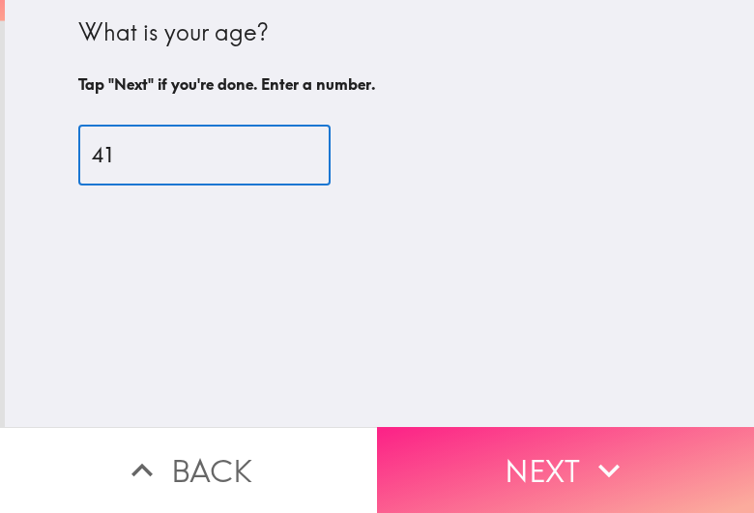
type input "41"
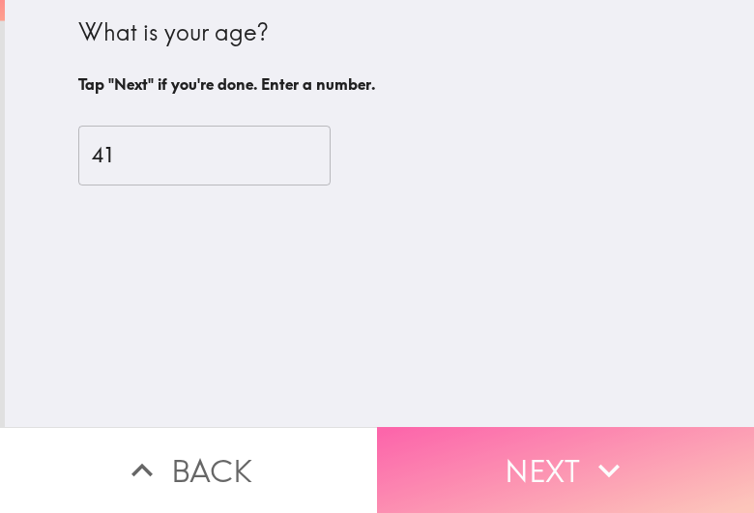
click at [539, 461] on button "Next" at bounding box center [565, 470] width 377 height 86
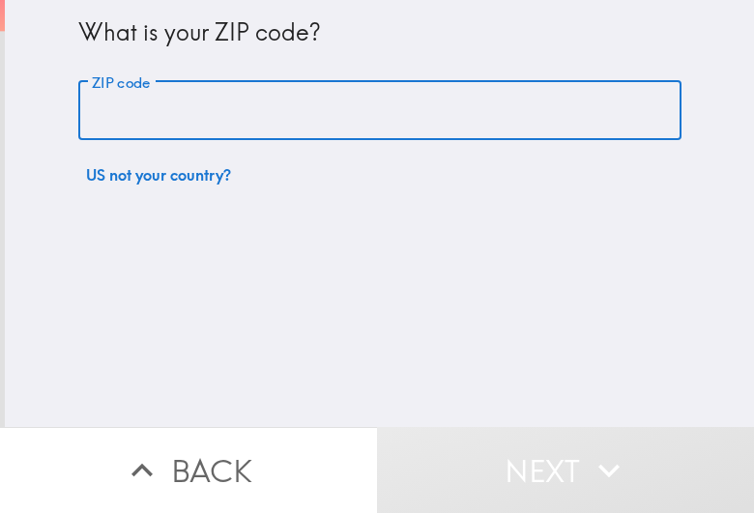
click at [213, 123] on input "ZIP code" at bounding box center [379, 111] width 603 height 60
paste input "33604"
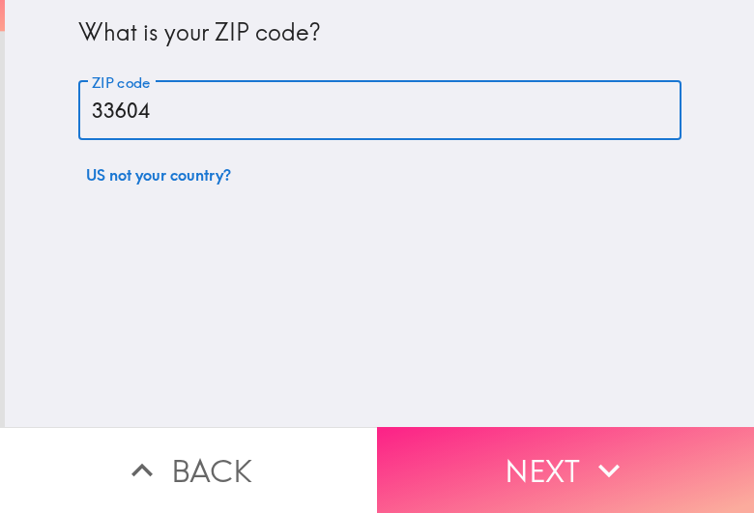
type input "33604"
click at [517, 464] on button "Next" at bounding box center [565, 470] width 377 height 86
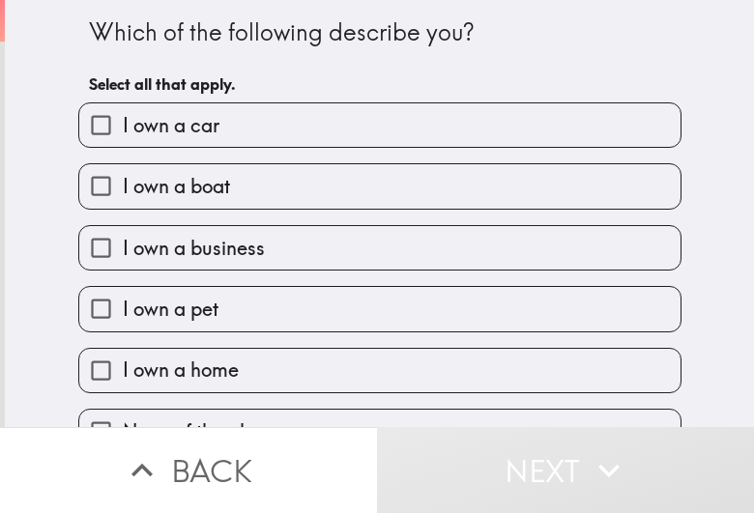
click at [300, 256] on label "I own a business" at bounding box center [379, 247] width 601 height 43
click at [123, 256] on input "I own a business" at bounding box center [100, 247] width 43 height 43
checkbox input "true"
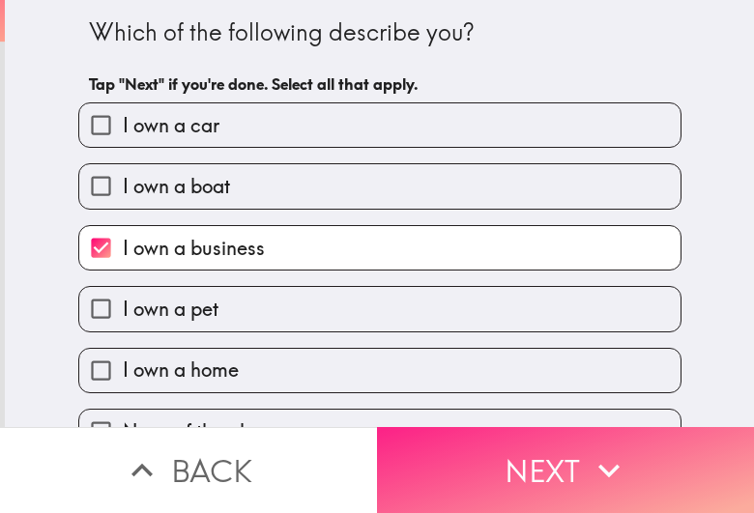
click at [460, 461] on button "Next" at bounding box center [565, 470] width 377 height 86
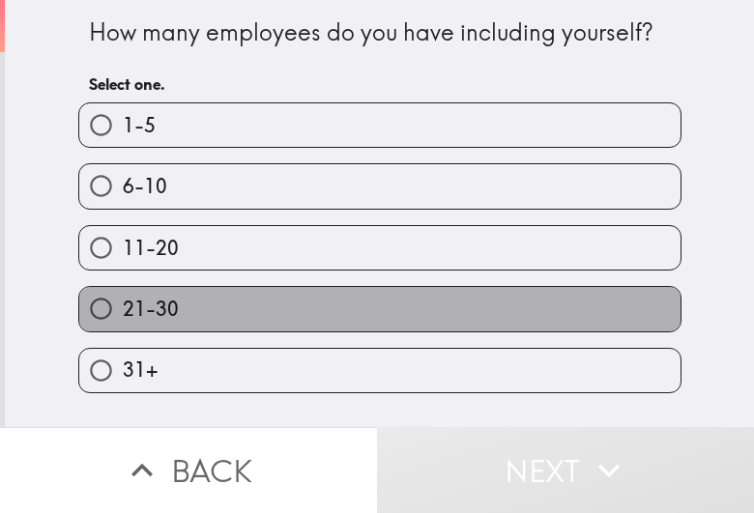
click at [185, 312] on label "21-30" at bounding box center [379, 308] width 601 height 43
click at [123, 312] on input "21-30" at bounding box center [100, 308] width 43 height 43
radio input "true"
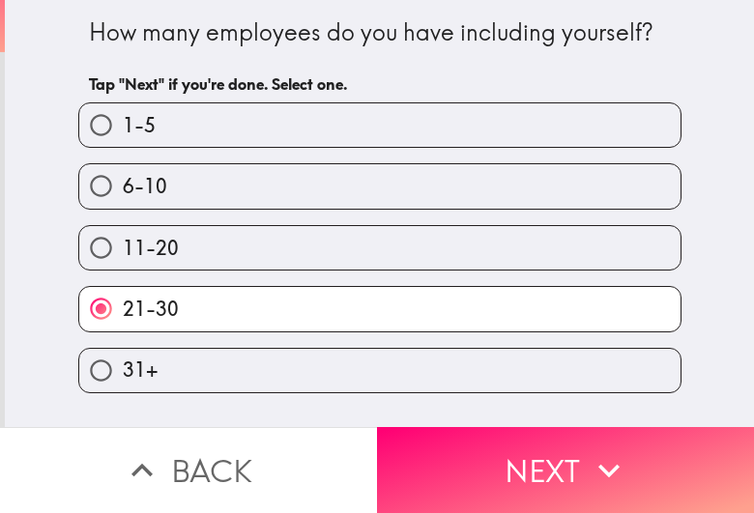
click at [484, 456] on button "Next" at bounding box center [565, 470] width 377 height 86
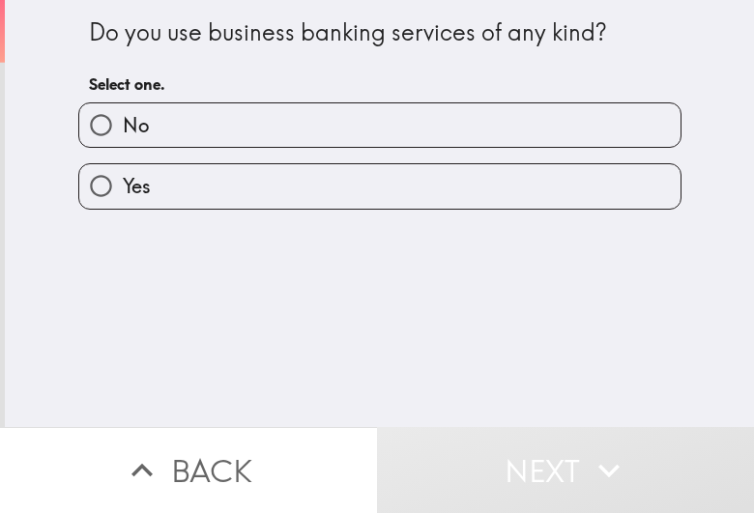
click at [261, 205] on label "Yes" at bounding box center [379, 185] width 601 height 43
click at [123, 205] on input "Yes" at bounding box center [100, 185] width 43 height 43
radio input "true"
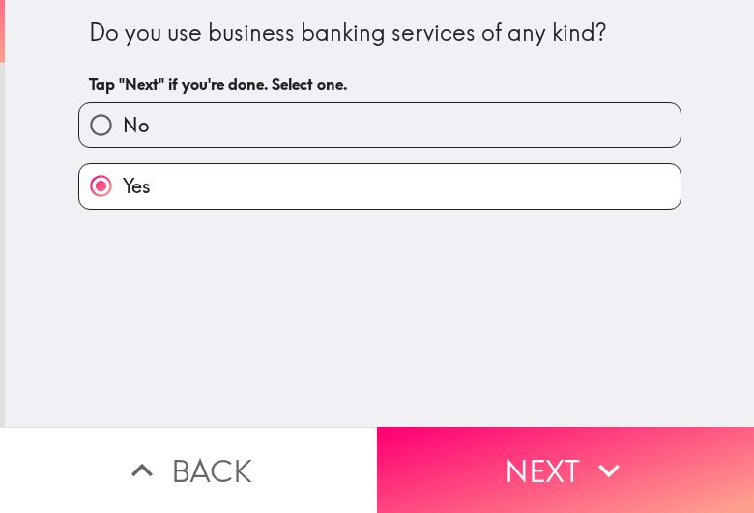
click at [503, 476] on button "Next" at bounding box center [565, 470] width 377 height 86
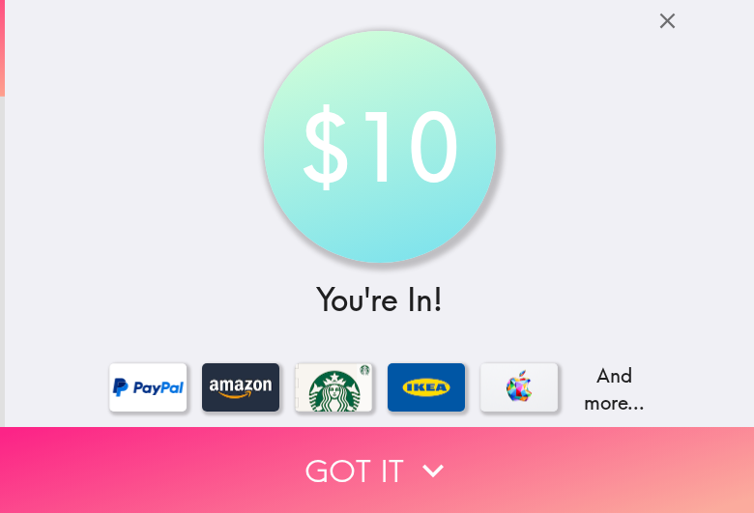
click at [113, 447] on button "Got it" at bounding box center [377, 470] width 754 height 86
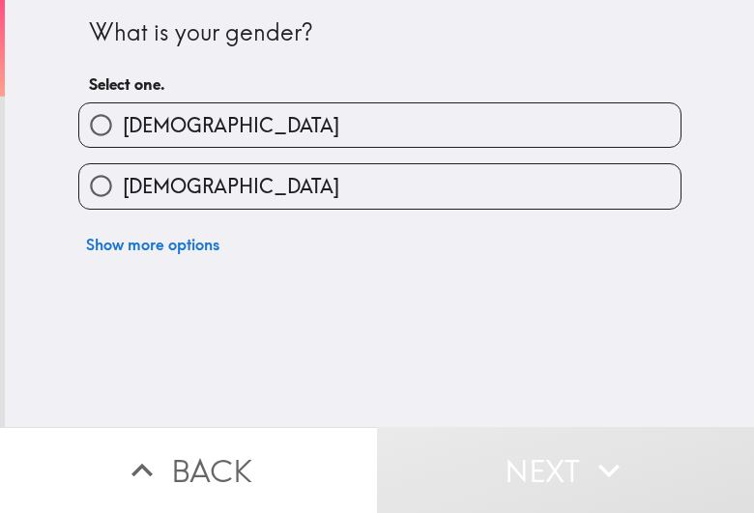
click at [196, 122] on label "[DEMOGRAPHIC_DATA]" at bounding box center [379, 124] width 601 height 43
click at [123, 122] on input "[DEMOGRAPHIC_DATA]" at bounding box center [100, 124] width 43 height 43
radio input "true"
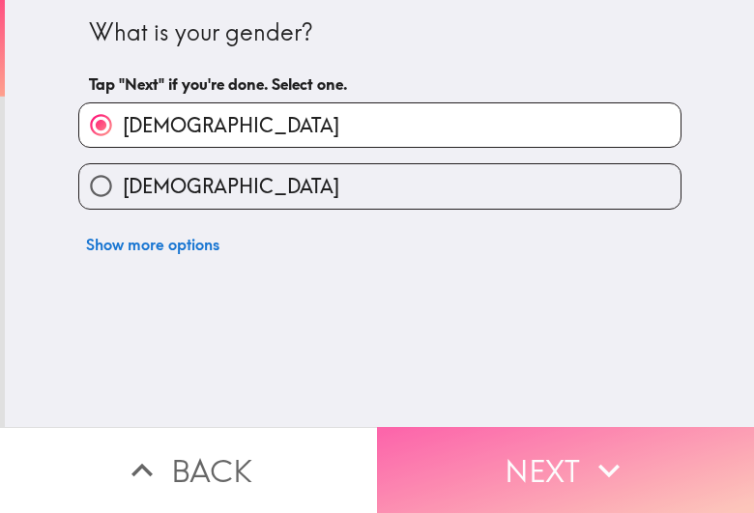
click at [461, 471] on button "Next" at bounding box center [565, 470] width 377 height 86
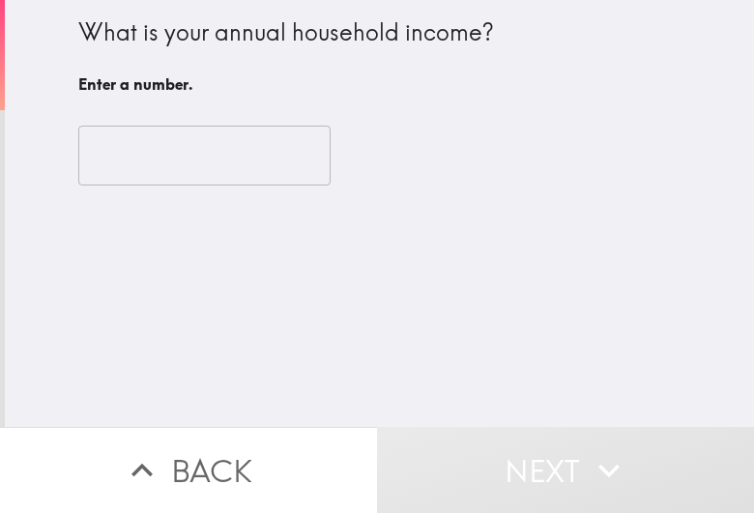
click at [141, 165] on input "number" at bounding box center [204, 156] width 252 height 60
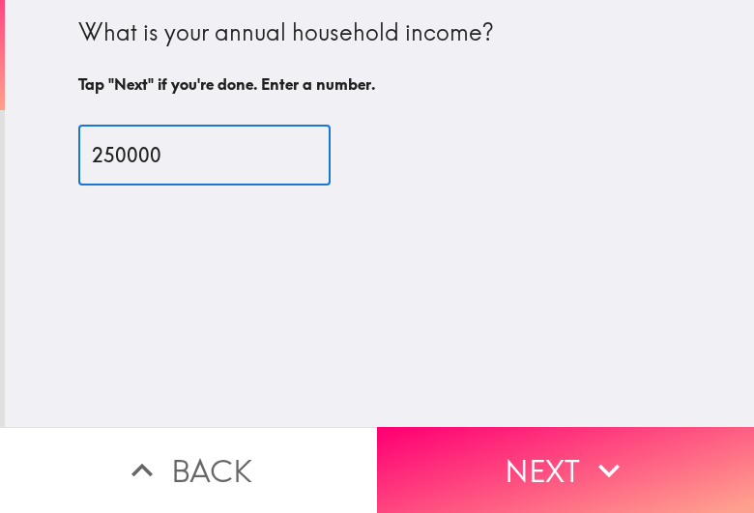
type input "250000"
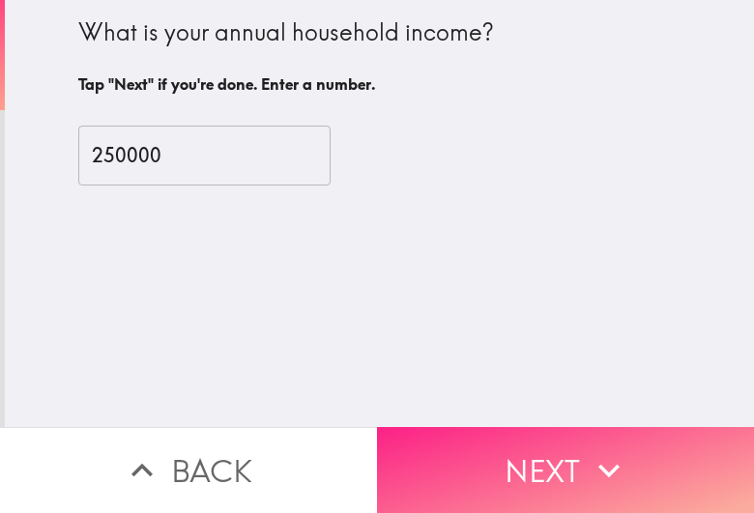
click at [440, 464] on button "Next" at bounding box center [565, 470] width 377 height 86
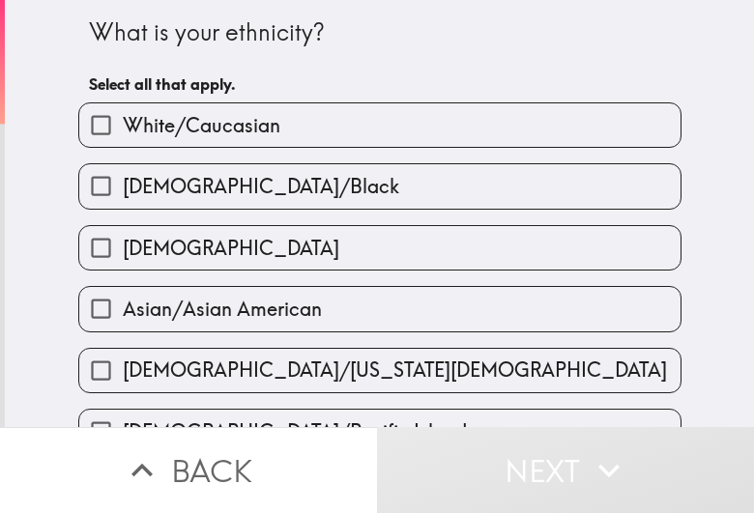
click at [172, 128] on span "White/Caucasian" at bounding box center [202, 125] width 158 height 27
click at [123, 128] on input "White/Caucasian" at bounding box center [100, 124] width 43 height 43
checkbox input "true"
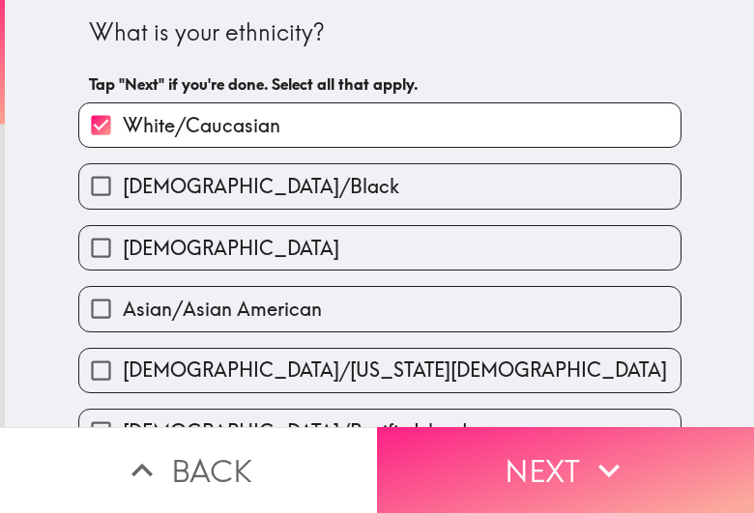
click at [432, 446] on button "Next" at bounding box center [565, 470] width 377 height 86
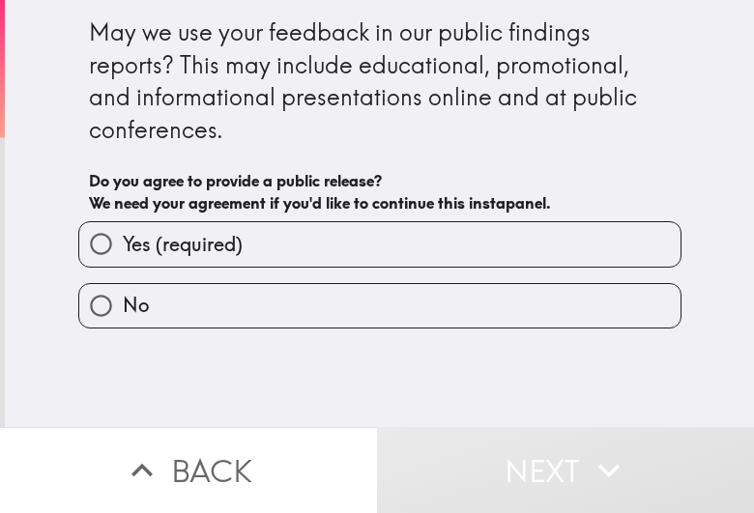
click at [189, 218] on div "May we use your feedback in our public findings reports? This may include educa…" at bounding box center [380, 118] width 582 height 206
drag, startPoint x: 193, startPoint y: 243, endPoint x: 290, endPoint y: 228, distance: 97.7
click at [193, 243] on span "Yes (required)" at bounding box center [183, 244] width 120 height 27
click at [123, 243] on input "Yes (required)" at bounding box center [100, 243] width 43 height 43
radio input "true"
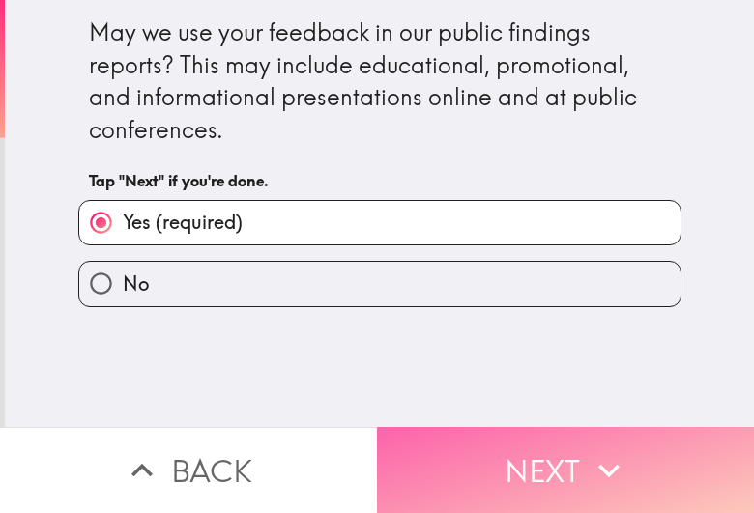
click at [493, 427] on button "Next" at bounding box center [565, 470] width 377 height 86
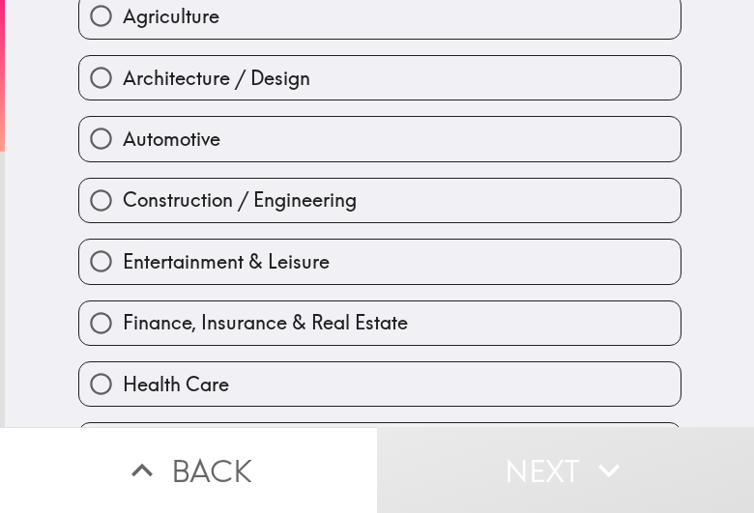
scroll to position [242, 0]
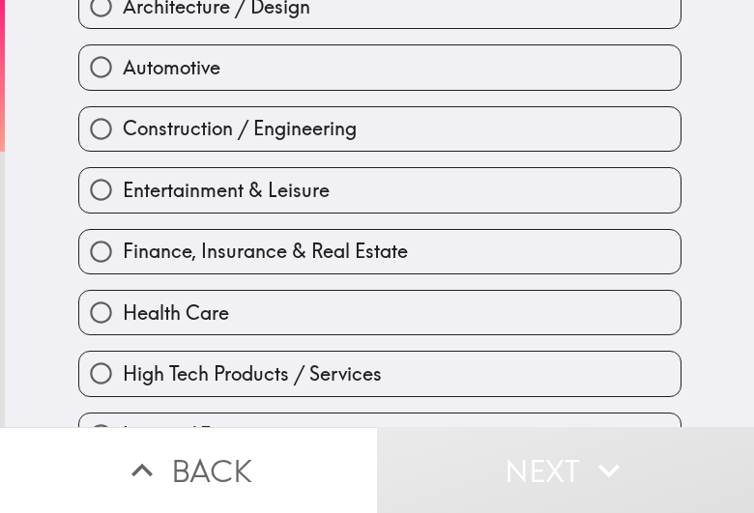
drag, startPoint x: 246, startPoint y: 269, endPoint x: 51, endPoint y: 257, distance: 195.5
click at [246, 268] on label "Finance, Insurance & Real Estate" at bounding box center [379, 251] width 601 height 43
click at [123, 268] on input "Finance, Insurance & Real Estate" at bounding box center [100, 251] width 43 height 43
radio input "true"
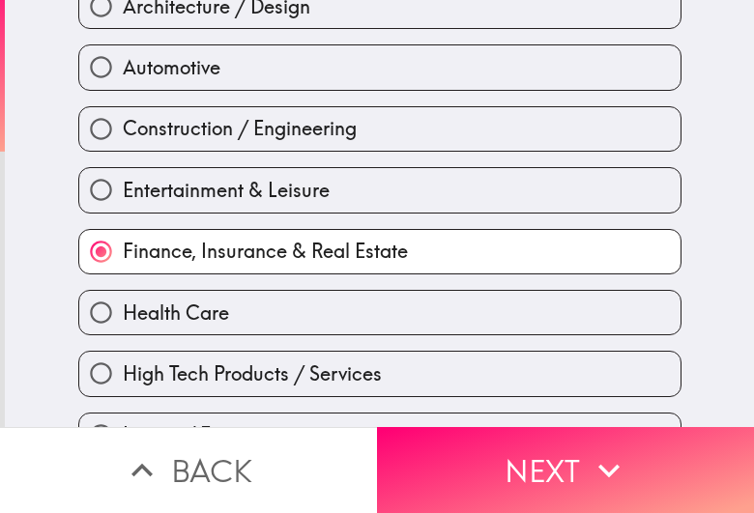
drag, startPoint x: 582, startPoint y: 437, endPoint x: 152, endPoint y: 239, distance: 473.4
click at [588, 449] on icon "button" at bounding box center [609, 470] width 43 height 43
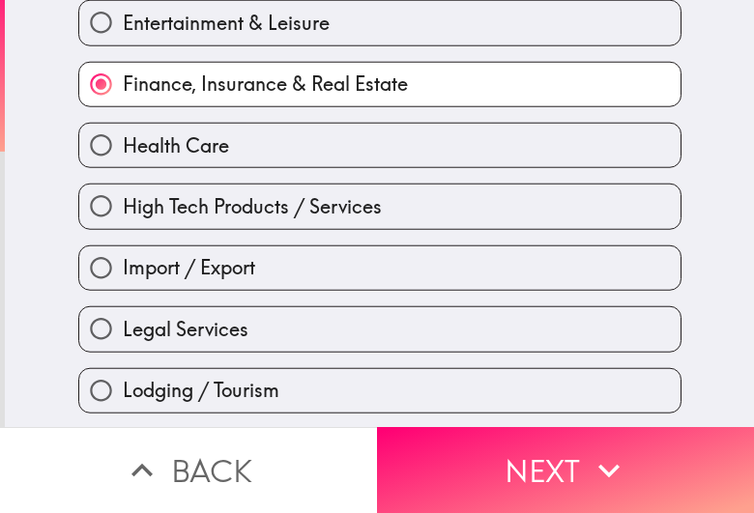
scroll to position [65, 0]
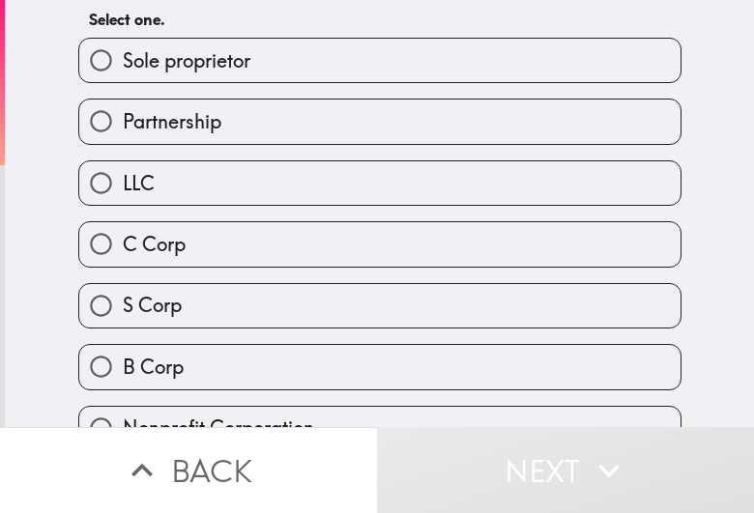
click at [230, 138] on label "Partnership" at bounding box center [379, 121] width 601 height 43
click at [123, 138] on input "Partnership" at bounding box center [100, 121] width 43 height 43
radio input "true"
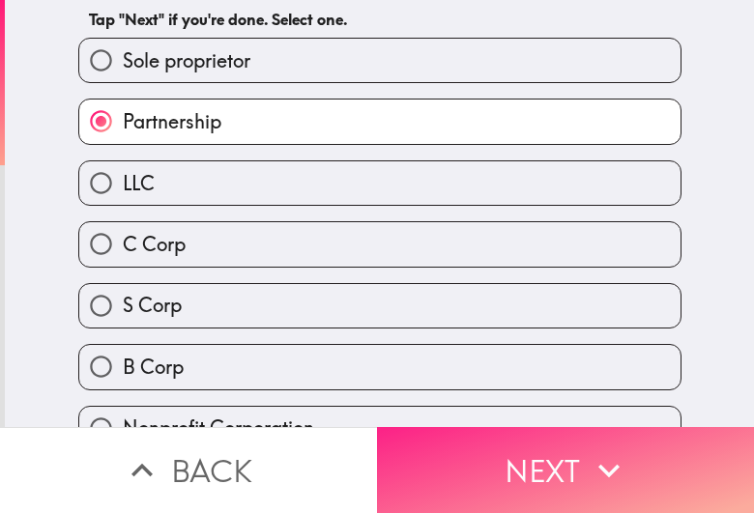
click at [401, 451] on button "Next" at bounding box center [565, 470] width 377 height 86
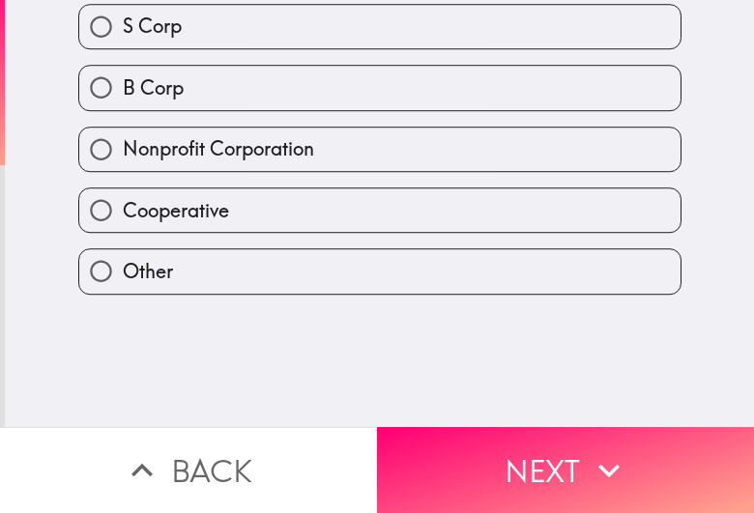
scroll to position [0, 0]
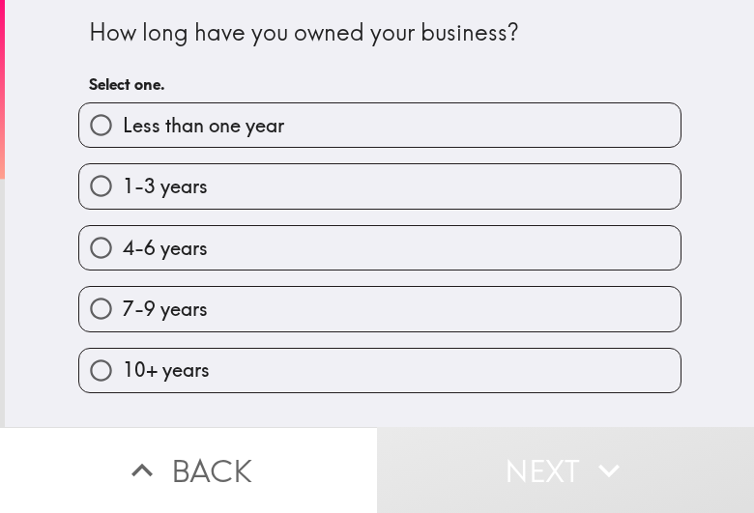
drag, startPoint x: 271, startPoint y: 320, endPoint x: 128, endPoint y: 281, distance: 148.1
click at [271, 320] on label "7-9 years" at bounding box center [379, 308] width 601 height 43
click at [123, 320] on input "7-9 years" at bounding box center [100, 308] width 43 height 43
radio input "true"
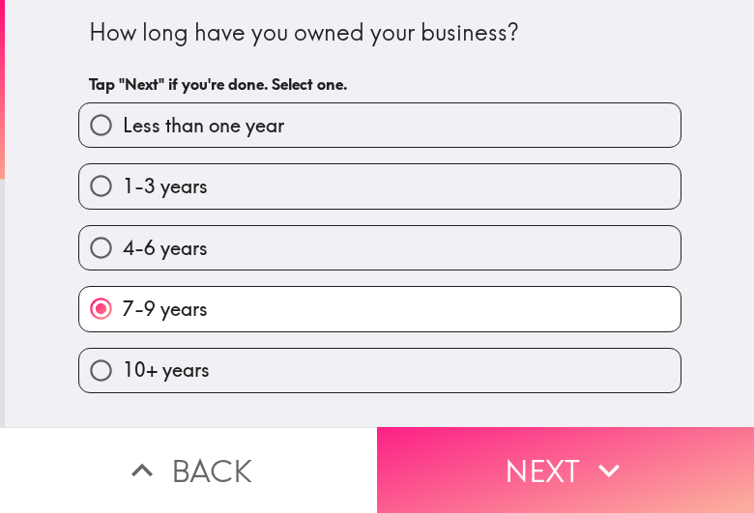
click at [394, 435] on button "Next" at bounding box center [565, 470] width 377 height 86
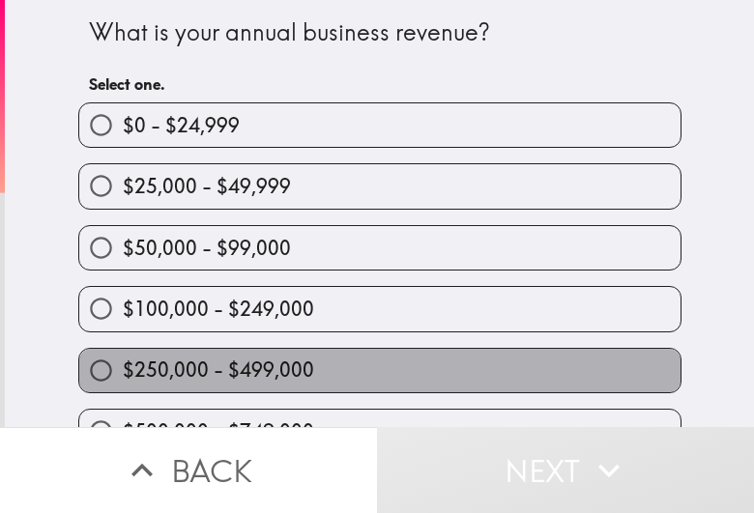
click at [186, 373] on span "$250,000 - $499,000" at bounding box center [218, 370] width 191 height 27
click at [123, 373] on input "$250,000 - $499,000" at bounding box center [100, 370] width 43 height 43
radio input "true"
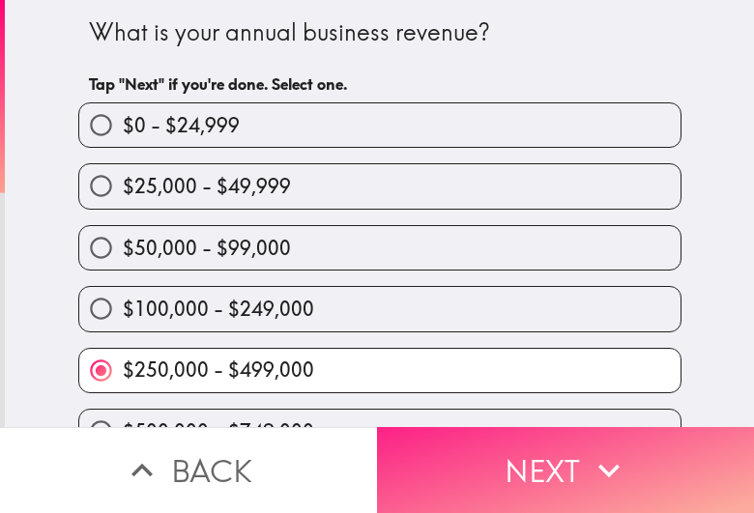
click at [474, 427] on button "Next" at bounding box center [565, 470] width 377 height 86
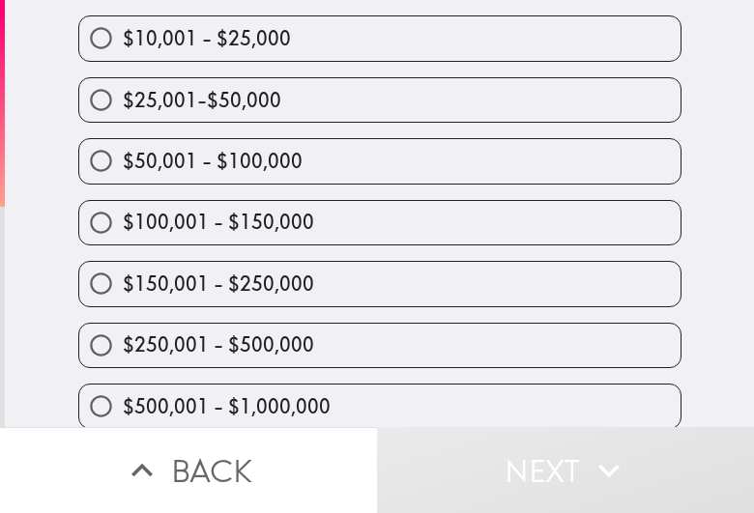
click at [233, 356] on span "$250,001 - $500,000" at bounding box center [218, 344] width 191 height 27
click at [123, 356] on input "$250,001 - $500,000" at bounding box center [100, 345] width 43 height 43
radio input "true"
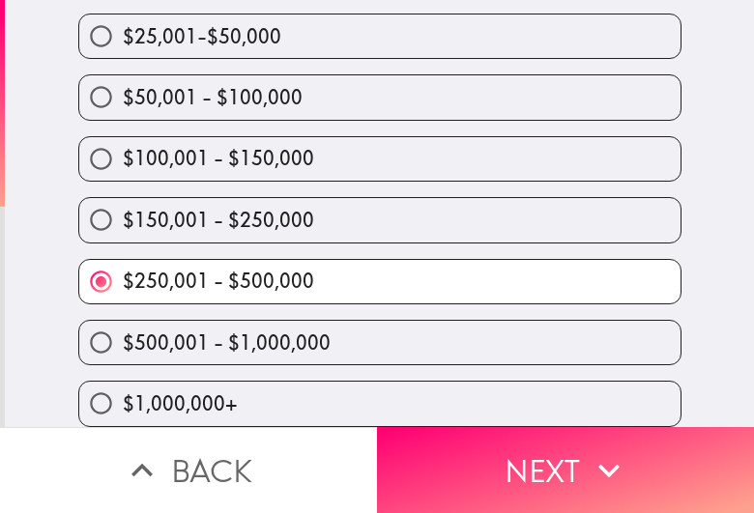
click at [199, 427] on button "Back" at bounding box center [188, 470] width 377 height 86
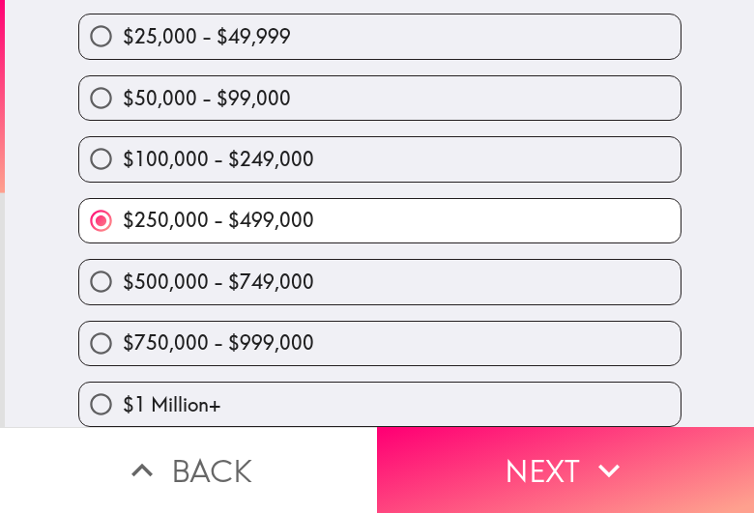
scroll to position [171, 0]
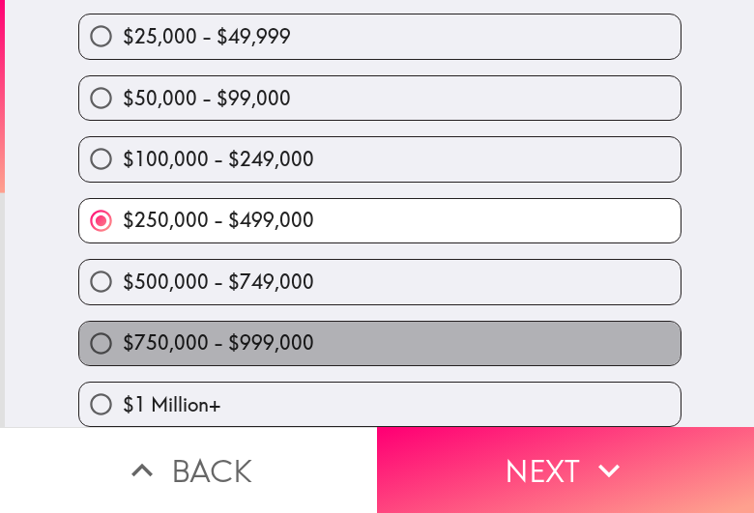
click at [293, 322] on label "$750,000 - $999,000" at bounding box center [379, 343] width 601 height 43
click at [123, 322] on input "$750,000 - $999,000" at bounding box center [100, 343] width 43 height 43
radio input "true"
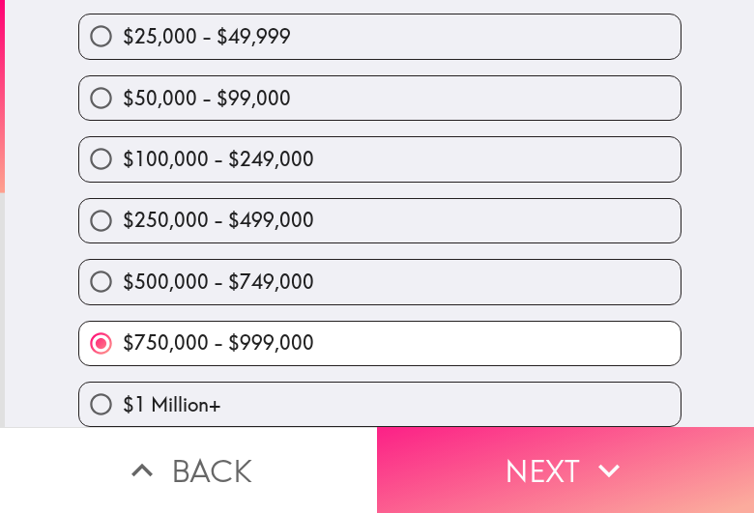
click at [486, 452] on button "Next" at bounding box center [565, 470] width 377 height 86
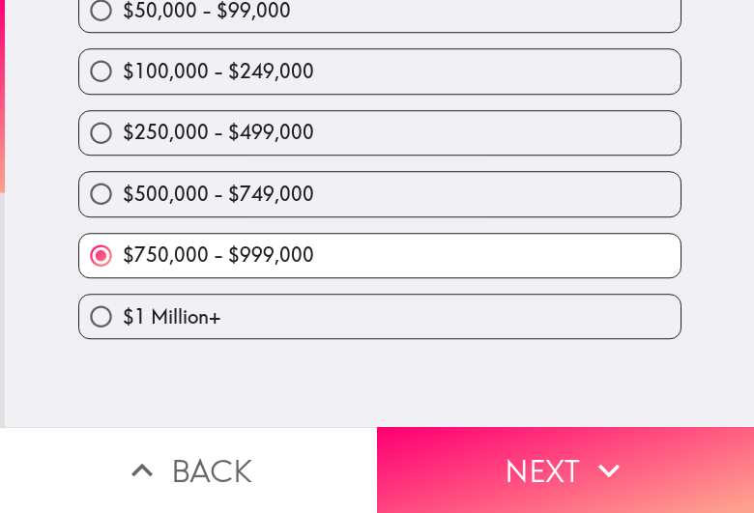
scroll to position [0, 0]
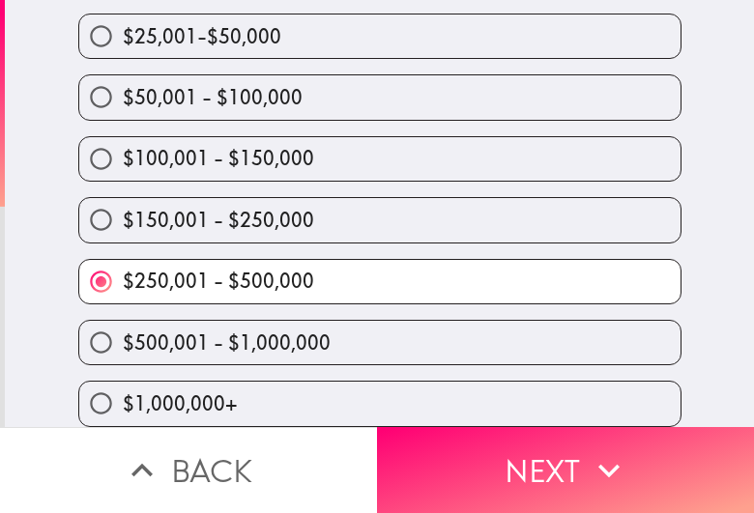
scroll to position [327, 0]
drag, startPoint x: 335, startPoint y: 278, endPoint x: 349, endPoint y: 296, distance: 22.0
click at [335, 278] on label "$250,001 - $500,000" at bounding box center [379, 281] width 601 height 43
click at [123, 278] on input "$250,001 - $500,000" at bounding box center [100, 281] width 43 height 43
drag, startPoint x: 325, startPoint y: 329, endPoint x: 358, endPoint y: 341, distance: 35.2
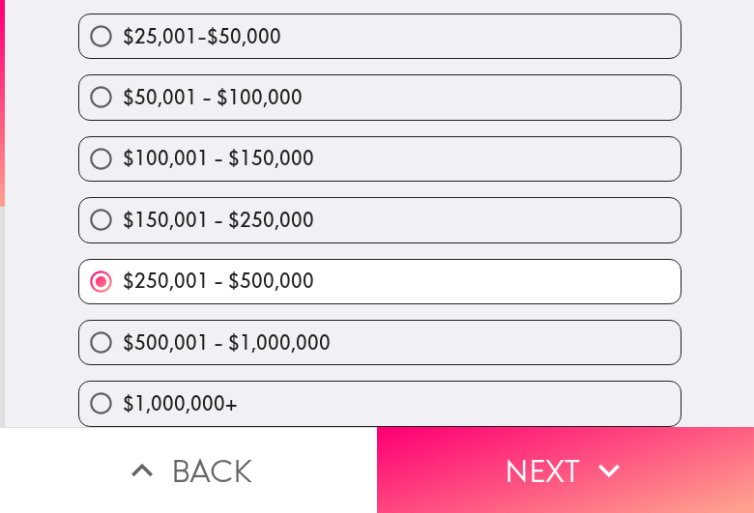
click at [325, 326] on label "$500,001 - $1,000,000" at bounding box center [379, 342] width 601 height 43
click at [123, 326] on input "$500,001 - $1,000,000" at bounding box center [100, 342] width 43 height 43
radio input "true"
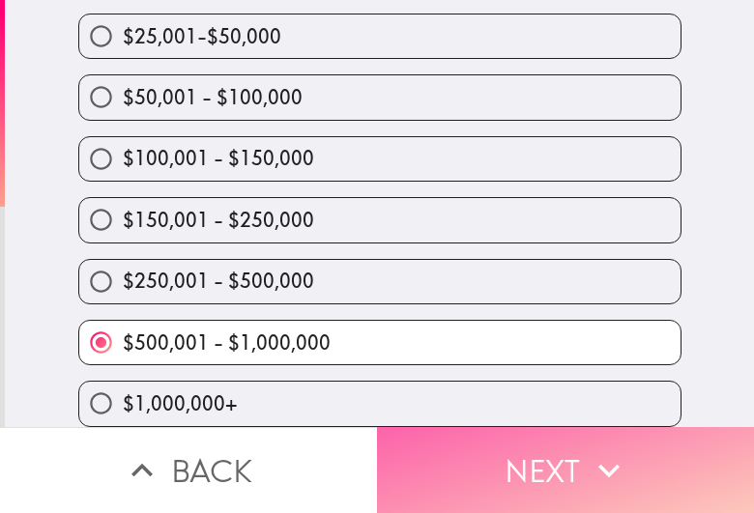
click at [491, 454] on button "Next" at bounding box center [565, 470] width 377 height 86
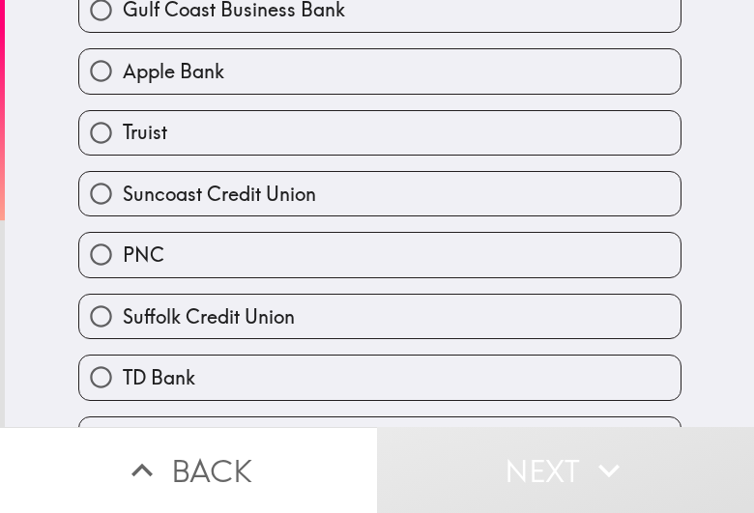
scroll to position [607, 0]
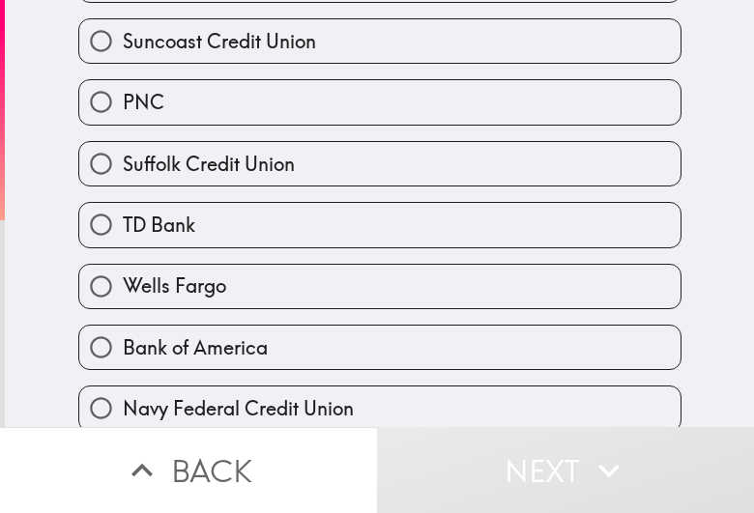
click at [232, 237] on label "TD Bank" at bounding box center [379, 224] width 601 height 43
click at [123, 237] on input "TD Bank" at bounding box center [100, 224] width 43 height 43
radio input "true"
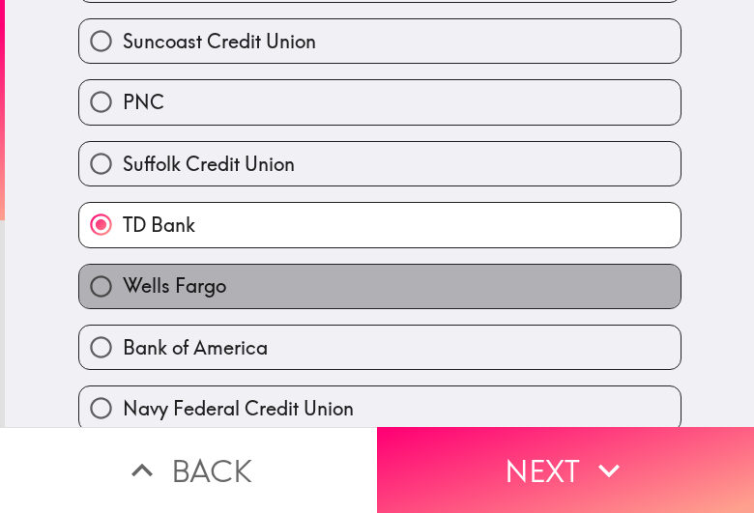
click at [206, 291] on span "Wells Fargo" at bounding box center [174, 285] width 103 height 27
click at [123, 291] on input "Wells Fargo" at bounding box center [100, 286] width 43 height 43
radio input "true"
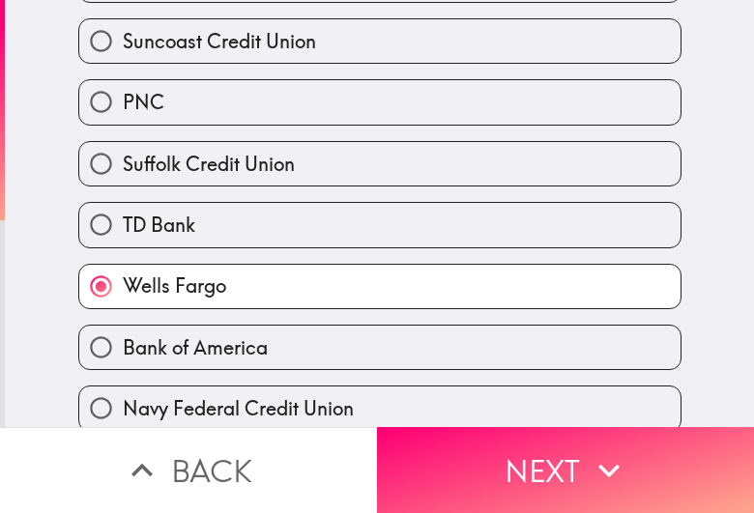
drag, startPoint x: 500, startPoint y: 449, endPoint x: 157, endPoint y: 459, distance: 343.2
click at [501, 449] on button "Next" at bounding box center [565, 470] width 377 height 86
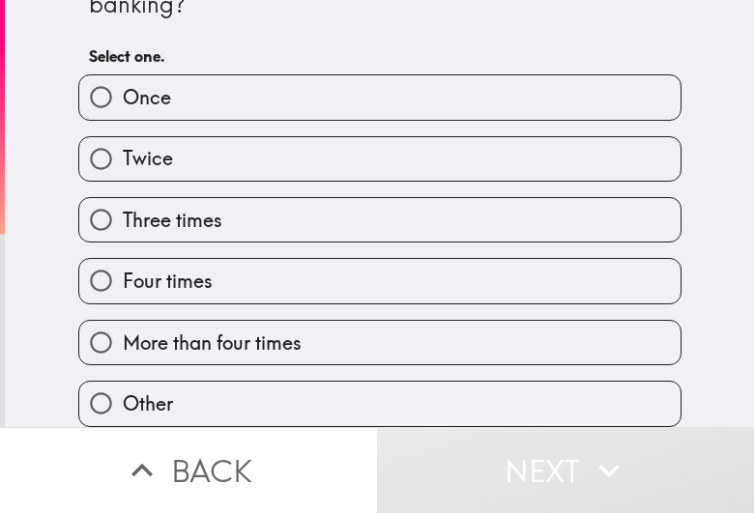
scroll to position [112, 0]
drag, startPoint x: 204, startPoint y: 251, endPoint x: 7, endPoint y: 215, distance: 200.3
click at [204, 259] on label "Four times" at bounding box center [379, 280] width 601 height 43
click at [123, 259] on input "Four times" at bounding box center [100, 280] width 43 height 43
radio input "true"
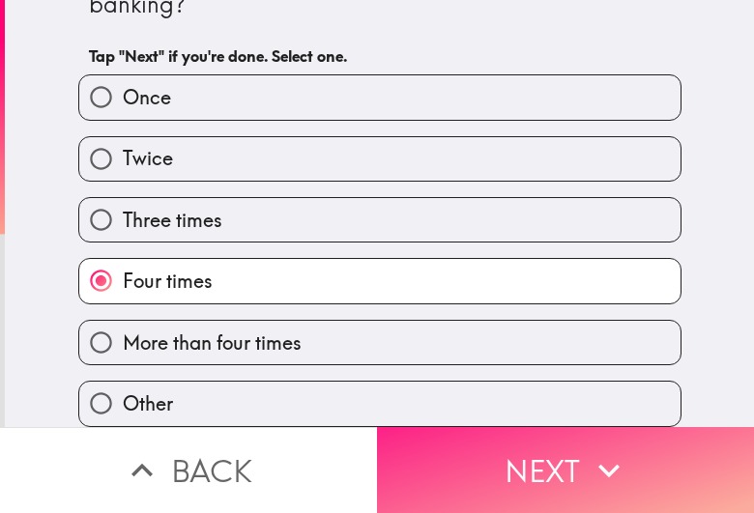
click at [491, 459] on button "Next" at bounding box center [565, 470] width 377 height 86
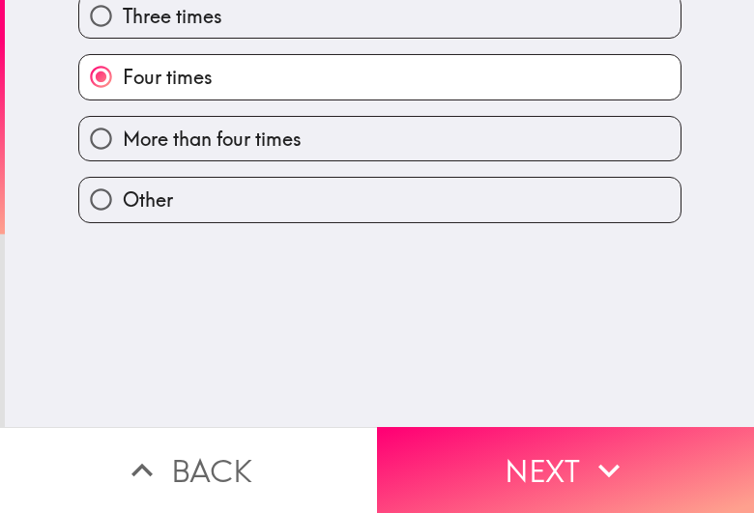
scroll to position [0, 0]
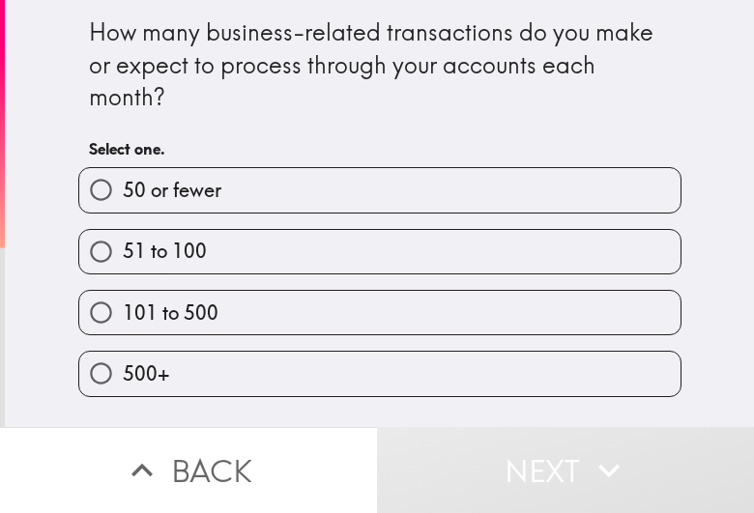
click at [285, 322] on label "101 to 500" at bounding box center [379, 312] width 601 height 43
click at [123, 322] on input "101 to 500" at bounding box center [100, 312] width 43 height 43
radio input "true"
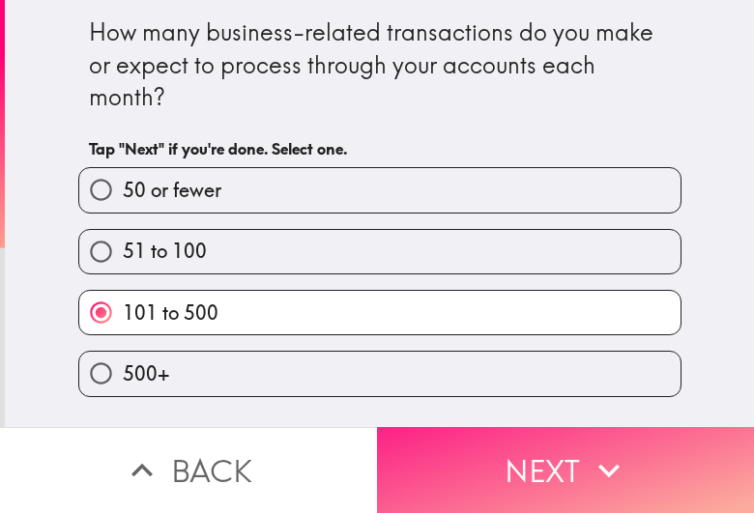
click at [454, 456] on button "Next" at bounding box center [565, 470] width 377 height 86
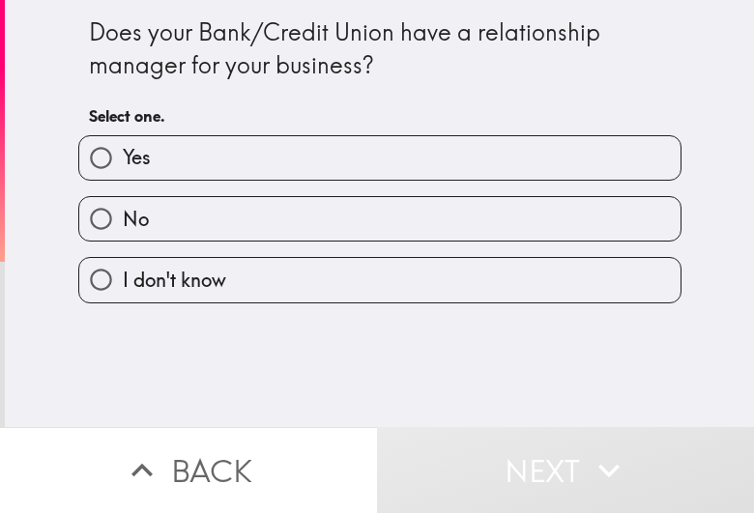
drag, startPoint x: 217, startPoint y: 160, endPoint x: 6, endPoint y: 171, distance: 211.9
click at [217, 161] on label "Yes" at bounding box center [379, 157] width 601 height 43
click at [123, 161] on input "Yes" at bounding box center [100, 157] width 43 height 43
radio input "true"
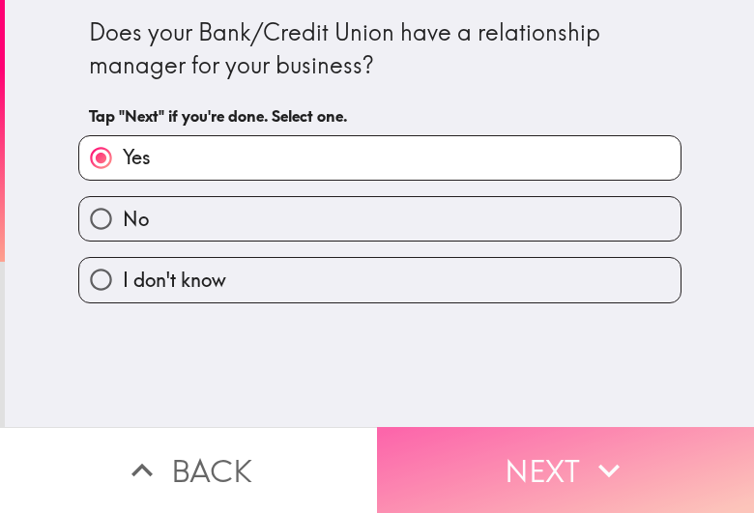
click at [518, 479] on button "Next" at bounding box center [565, 470] width 377 height 86
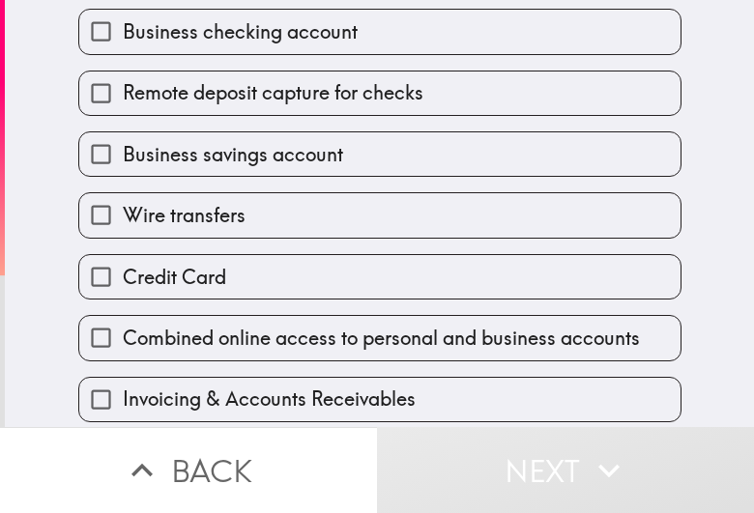
scroll to position [362, 0]
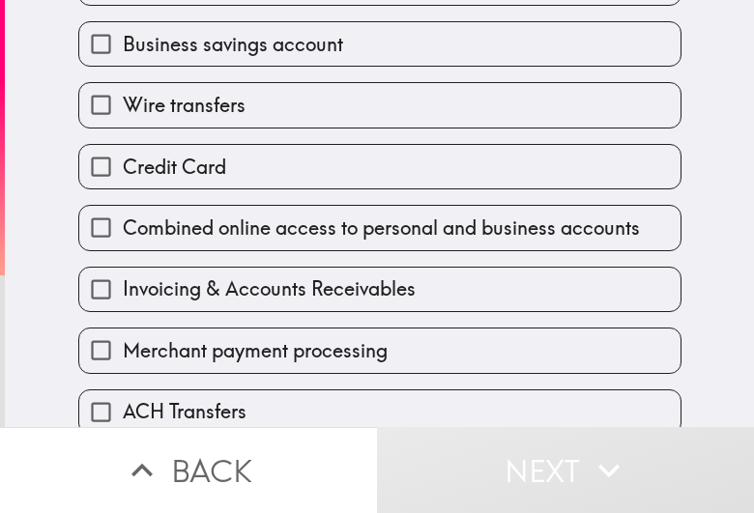
click at [327, 146] on label "Credit Card" at bounding box center [379, 166] width 601 height 43
click at [123, 146] on input "Credit Card" at bounding box center [100, 166] width 43 height 43
checkbox input "true"
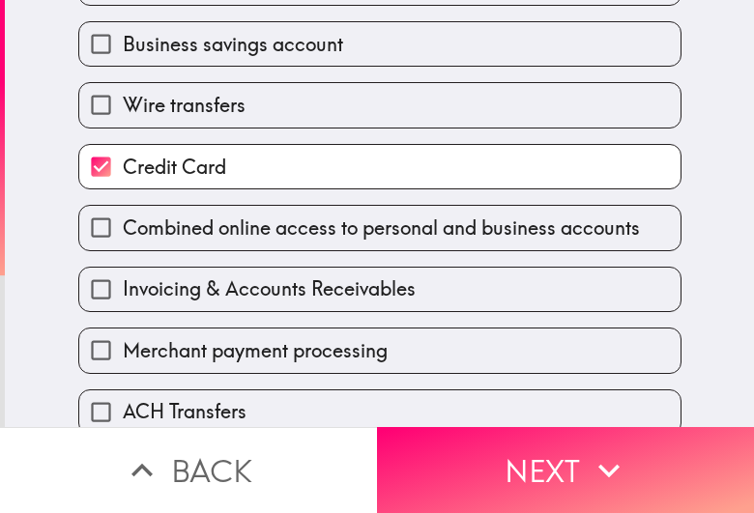
click at [283, 112] on label "Wire transfers" at bounding box center [379, 104] width 601 height 43
click at [123, 112] on input "Wire transfers" at bounding box center [100, 104] width 43 height 43
checkbox input "true"
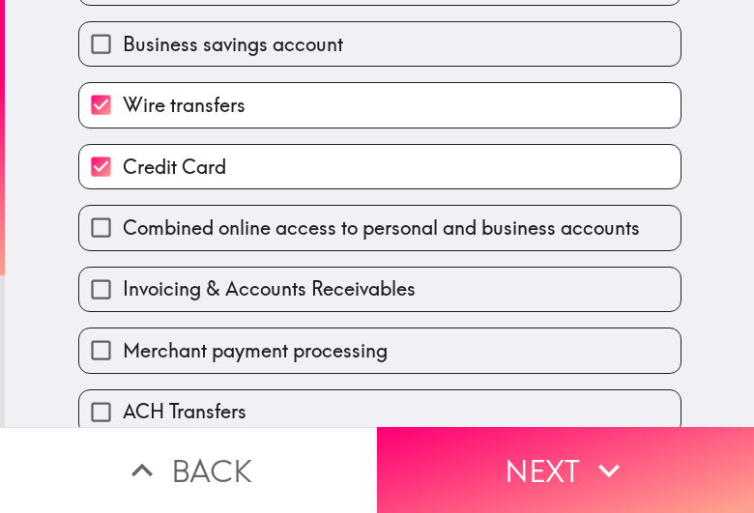
click at [288, 39] on span "Business savings account" at bounding box center [233, 44] width 220 height 27
click at [123, 39] on input "Business savings account" at bounding box center [100, 43] width 43 height 43
checkbox input "true"
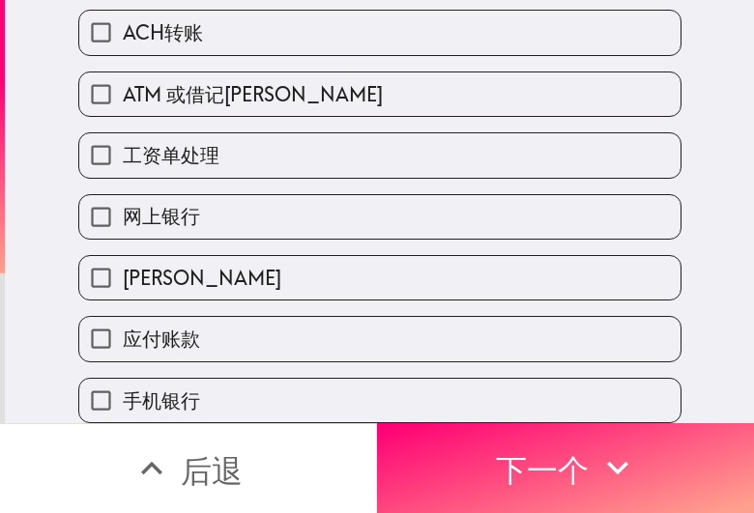
scroll to position [702, 0]
click at [243, 196] on label "网上银行" at bounding box center [379, 216] width 601 height 43
click at [123, 196] on input "网上银行" at bounding box center [100, 216] width 43 height 43
checkbox input "true"
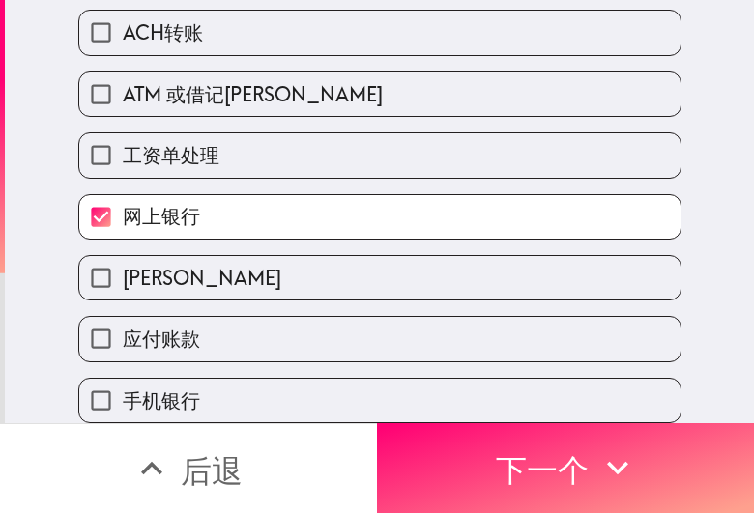
click at [237, 133] on label "工资单处理" at bounding box center [379, 154] width 601 height 43
click at [123, 133] on input "工资单处理" at bounding box center [100, 154] width 43 height 43
checkbox input "true"
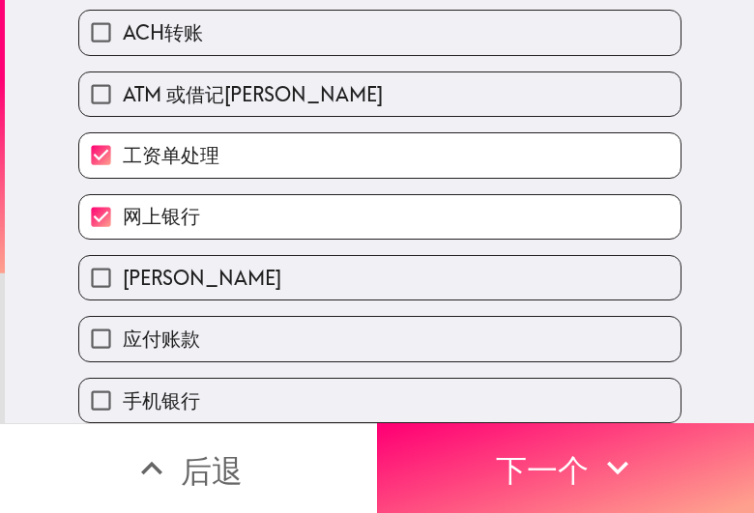
click at [239, 75] on label "ATM 或借记[PERSON_NAME]" at bounding box center [379, 93] width 601 height 43
click at [123, 75] on input "ATM 或借记[PERSON_NAME]" at bounding box center [100, 93] width 43 height 43
checkbox input "true"
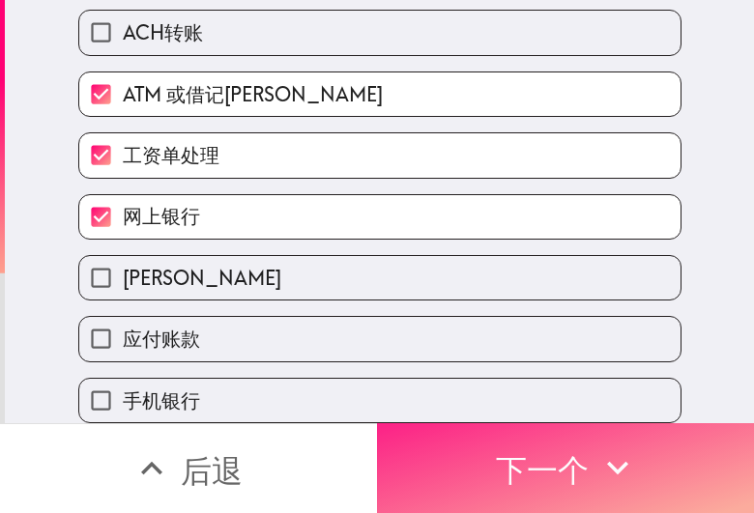
click at [496, 469] on font "下一个" at bounding box center [542, 470] width 93 height 39
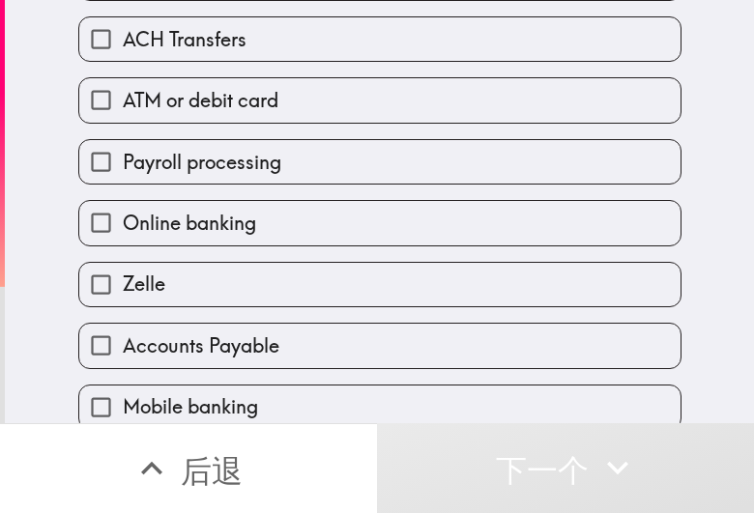
scroll to position [672, 0]
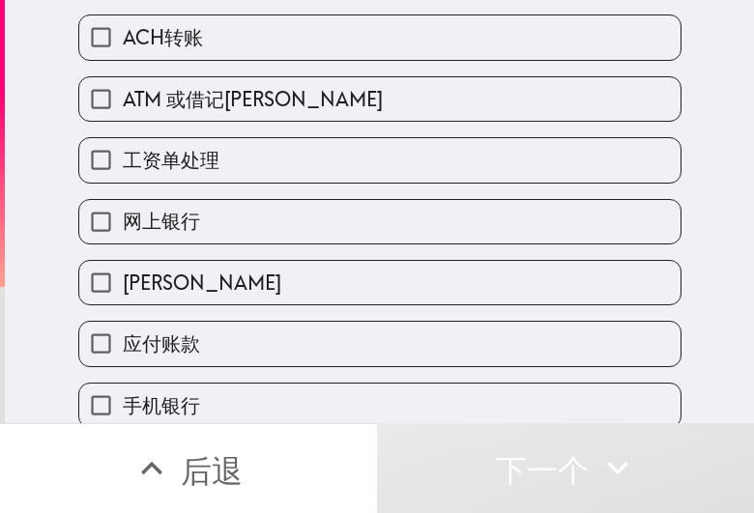
drag, startPoint x: 251, startPoint y: 462, endPoint x: 291, endPoint y: 398, distance: 75.1
click at [251, 462] on button "后退" at bounding box center [188, 468] width 377 height 90
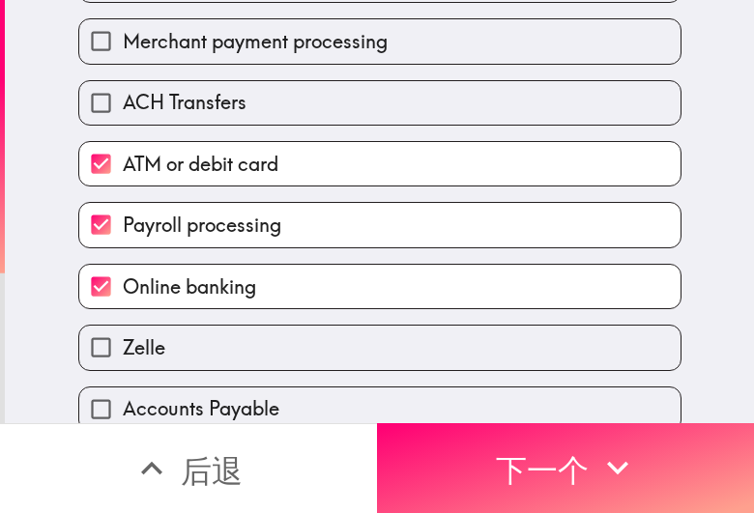
scroll to position [606, 0]
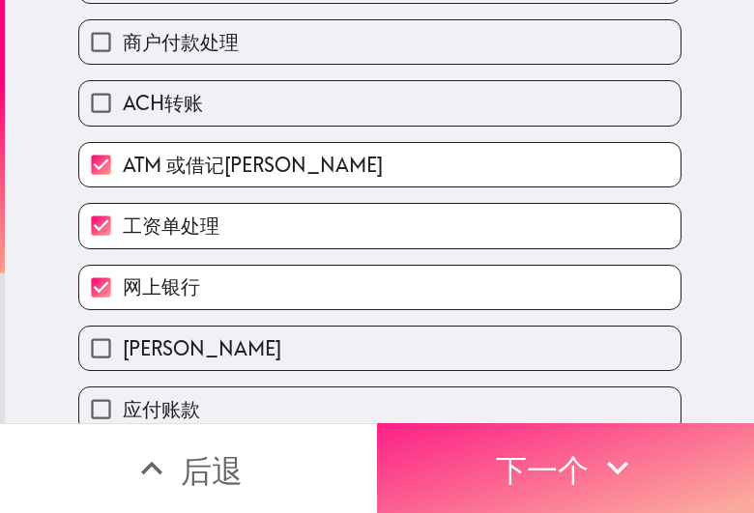
click at [504, 451] on font "下一个" at bounding box center [542, 470] width 93 height 39
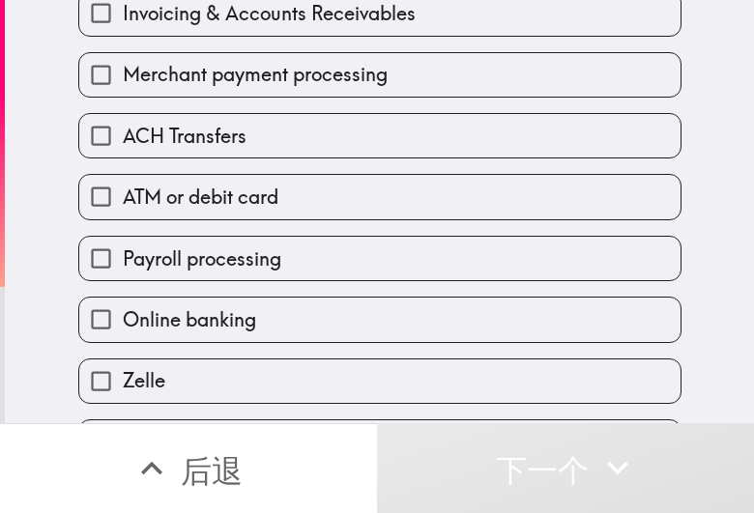
scroll to position [573, 0]
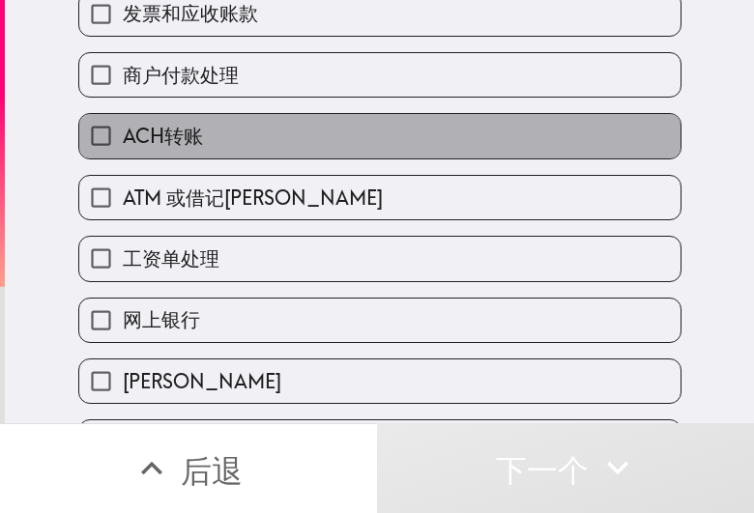
click at [280, 150] on label "ACH转账" at bounding box center [379, 135] width 601 height 43
click at [123, 150] on input "ACH转账" at bounding box center [100, 135] width 43 height 43
checkbox input "true"
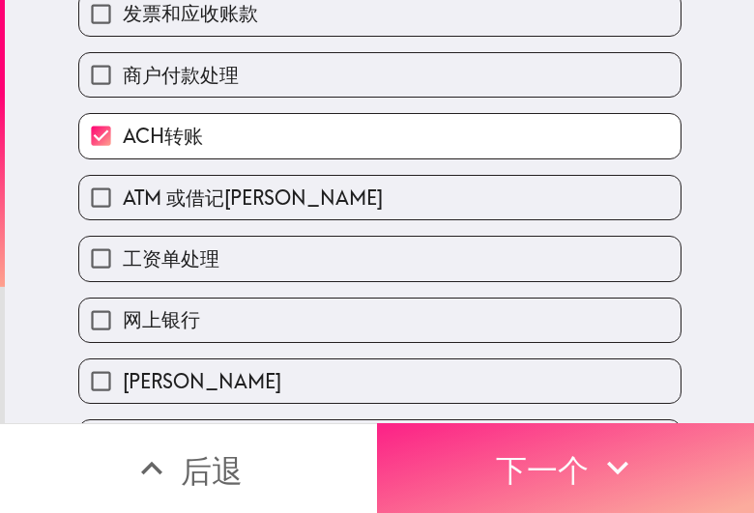
click at [496, 454] on font "下一个" at bounding box center [542, 470] width 93 height 39
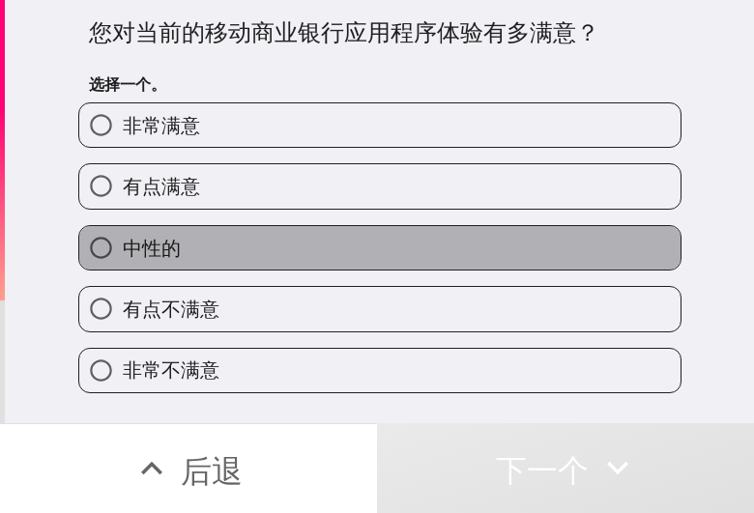
drag, startPoint x: 244, startPoint y: 251, endPoint x: 1, endPoint y: 259, distance: 243.6
click at [244, 249] on label "中性的" at bounding box center [379, 247] width 601 height 43
click at [123, 249] on input "中性的" at bounding box center [100, 247] width 43 height 43
radio input "true"
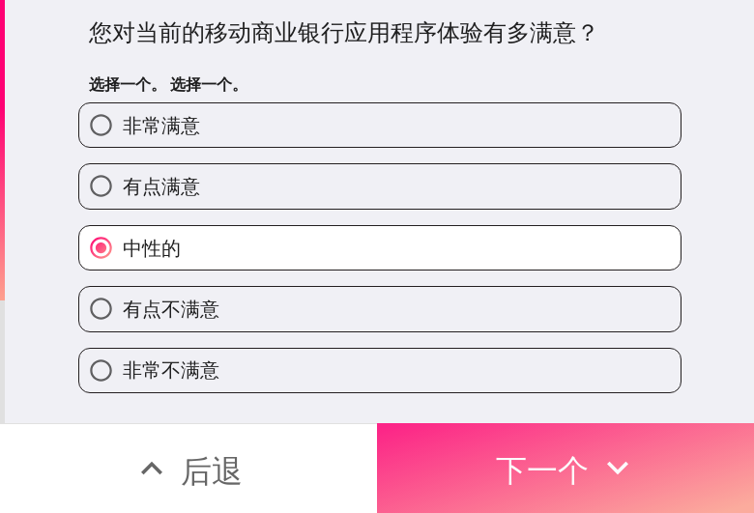
click at [528, 467] on font "下一个" at bounding box center [542, 470] width 93 height 39
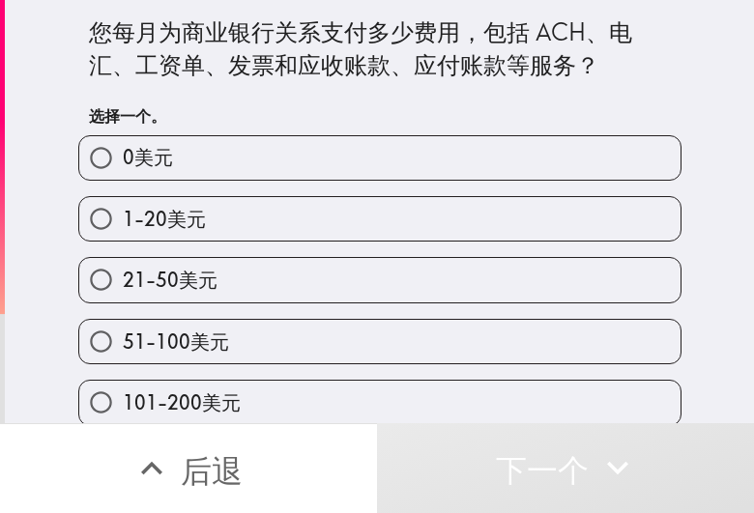
drag, startPoint x: 320, startPoint y: 218, endPoint x: 356, endPoint y: 304, distance: 93.1
click at [320, 218] on label "1-20美元" at bounding box center [379, 218] width 601 height 43
click at [123, 218] on input "1-20美元" at bounding box center [100, 218] width 43 height 43
radio input "true"
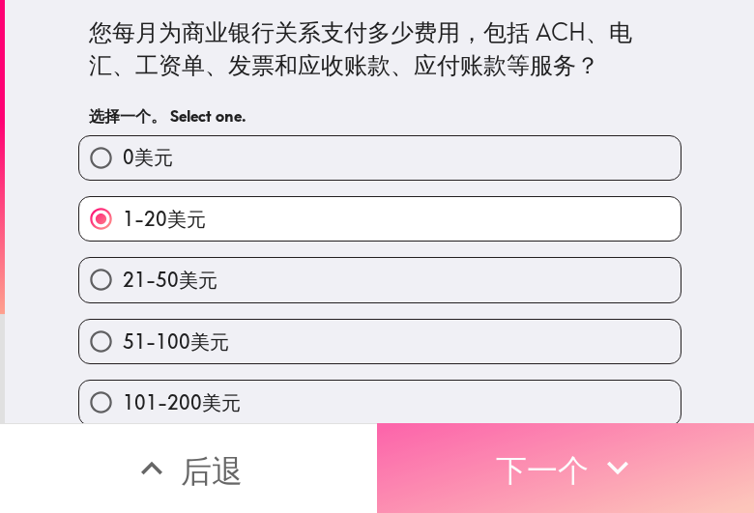
click at [460, 433] on button "下一个" at bounding box center [565, 468] width 377 height 90
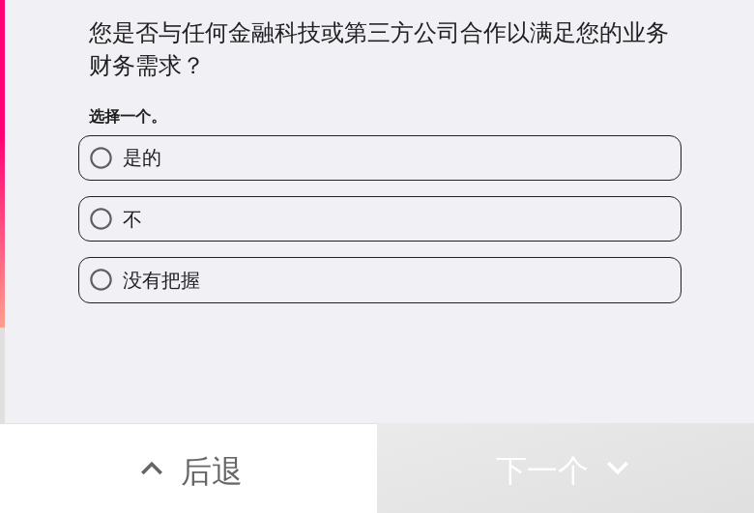
drag, startPoint x: 233, startPoint y: 146, endPoint x: 2, endPoint y: 315, distance: 286.2
click at [233, 145] on label "是的" at bounding box center [379, 157] width 601 height 43
click at [123, 145] on input "是的" at bounding box center [100, 157] width 43 height 43
radio input "true"
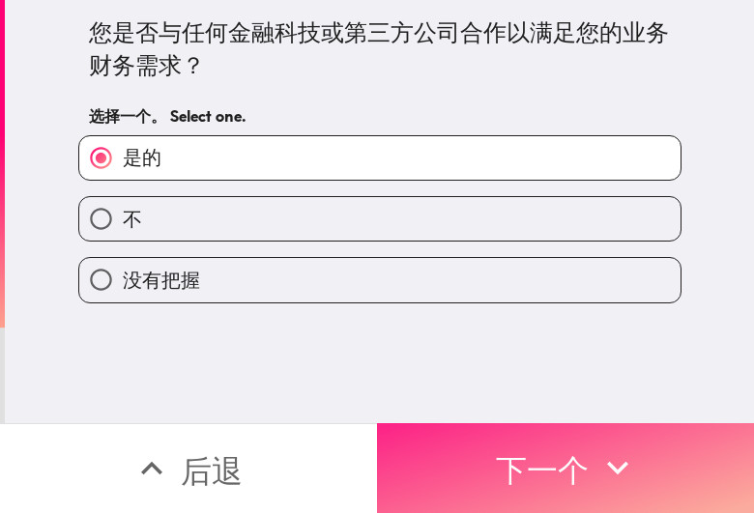
click at [616, 446] on icon "button" at bounding box center [617, 467] width 43 height 43
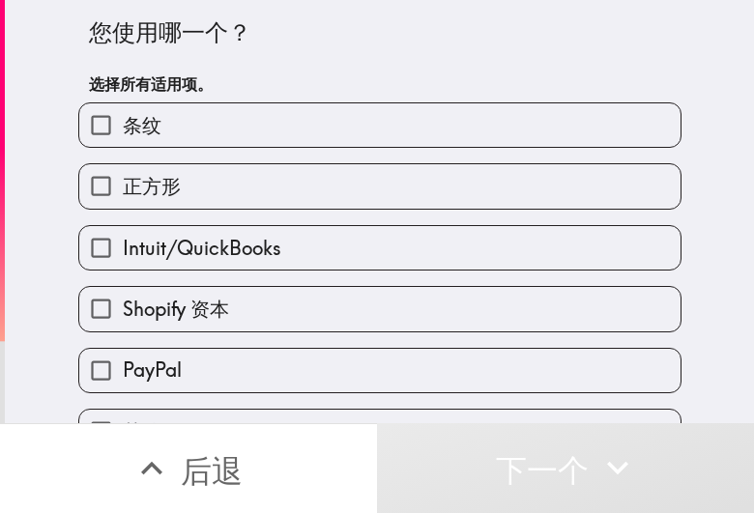
click at [263, 310] on label "Shopify 资本" at bounding box center [379, 308] width 601 height 43
click at [123, 310] on input "Shopify 资本" at bounding box center [100, 308] width 43 height 43
checkbox input "true"
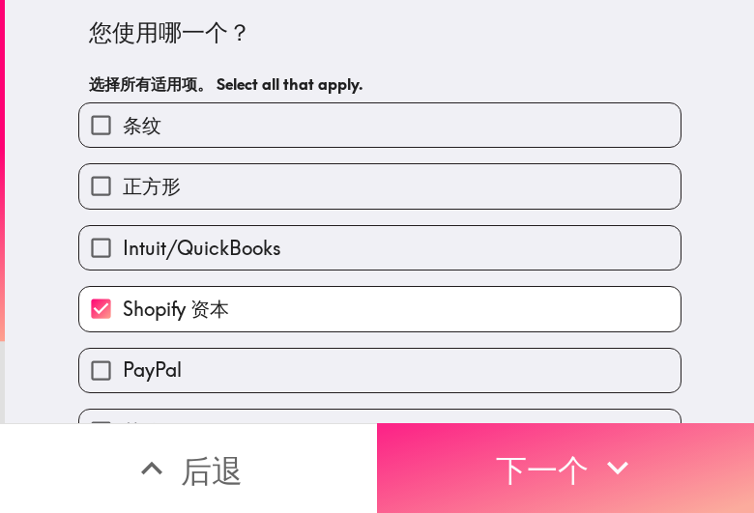
click at [474, 436] on button "下一个" at bounding box center [565, 468] width 377 height 90
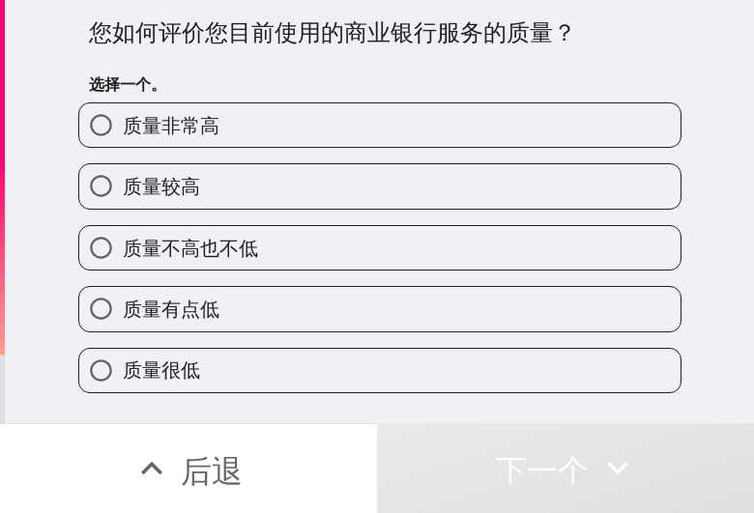
click at [296, 258] on label "质量不高也不低" at bounding box center [379, 247] width 601 height 43
click at [123, 258] on input "质量不高也不低" at bounding box center [100, 247] width 43 height 43
radio input "true"
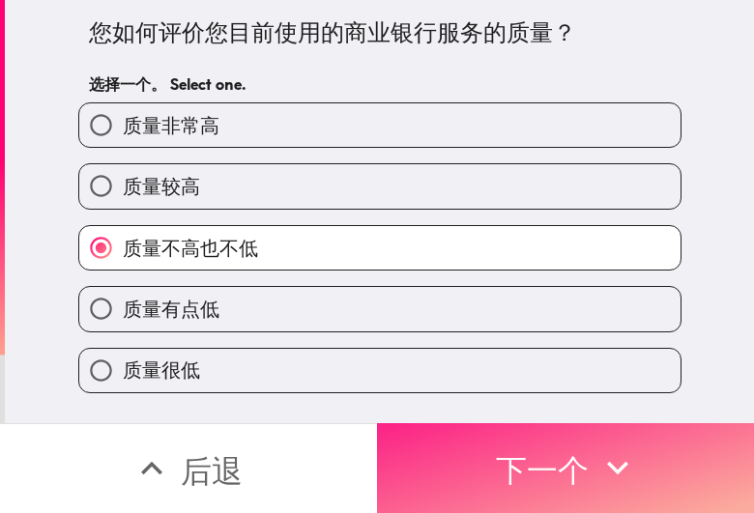
click at [466, 452] on button "下一个" at bounding box center [565, 468] width 377 height 90
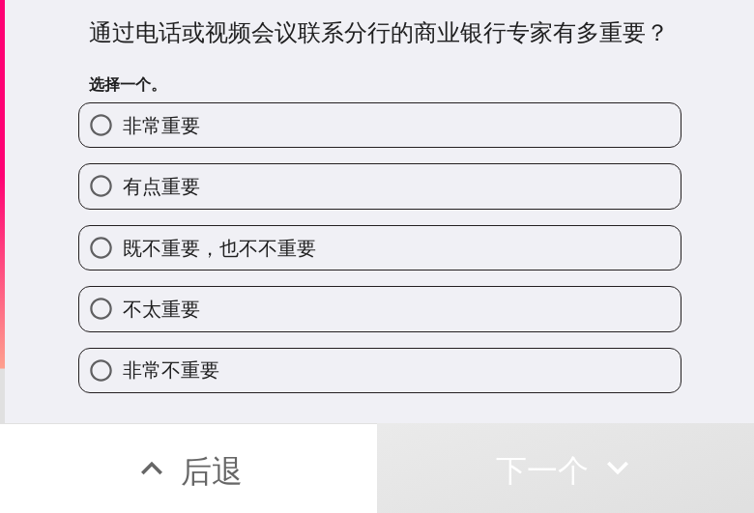
click at [272, 240] on font "既不重要，也不不重要" at bounding box center [219, 248] width 193 height 24
click at [123, 240] on input "既不重要，也不不重要" at bounding box center [100, 247] width 43 height 43
radio input "true"
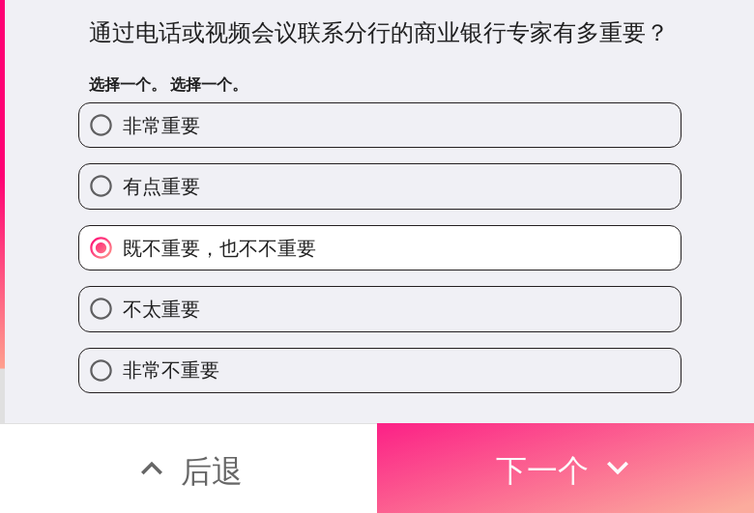
click at [436, 432] on button "下一个" at bounding box center [565, 468] width 377 height 90
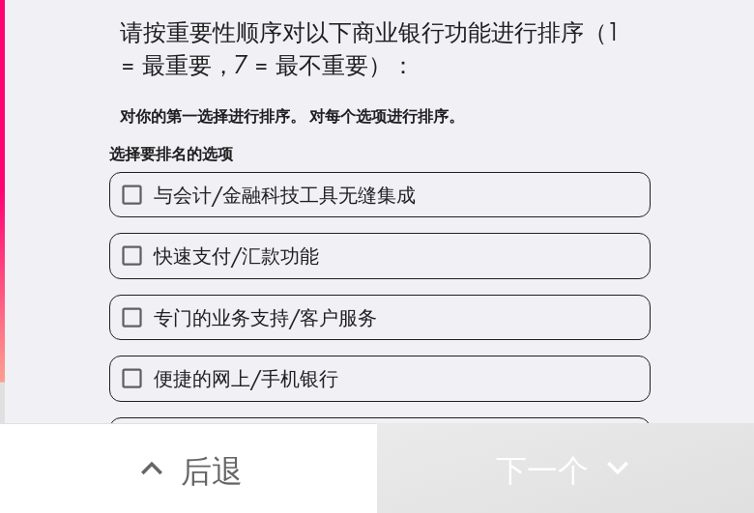
click at [331, 307] on font "专门的业务支持/客户服务" at bounding box center [265, 317] width 223 height 24
click at [154, 307] on input "专门的业务支持/客户服务" at bounding box center [131, 317] width 43 height 43
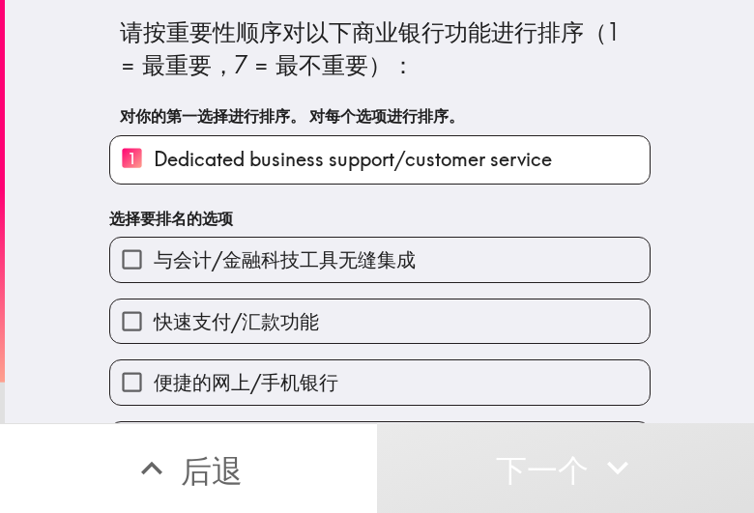
drag, startPoint x: 358, startPoint y: 268, endPoint x: 364, endPoint y: 283, distance: 16.9
click at [358, 267] on font "与会计/金融科技工具无缝集成" at bounding box center [285, 259] width 262 height 24
click at [154, 267] on input "与会计/金融科技工具无缝集成" at bounding box center [131, 259] width 43 height 43
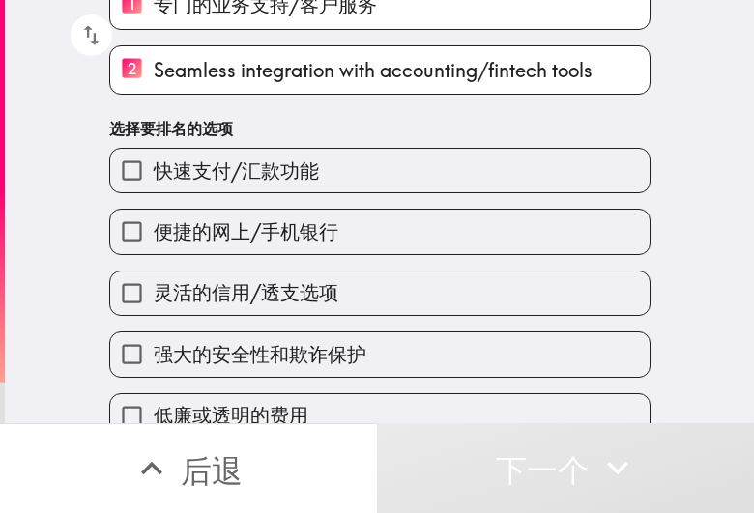
scroll to position [190, 0]
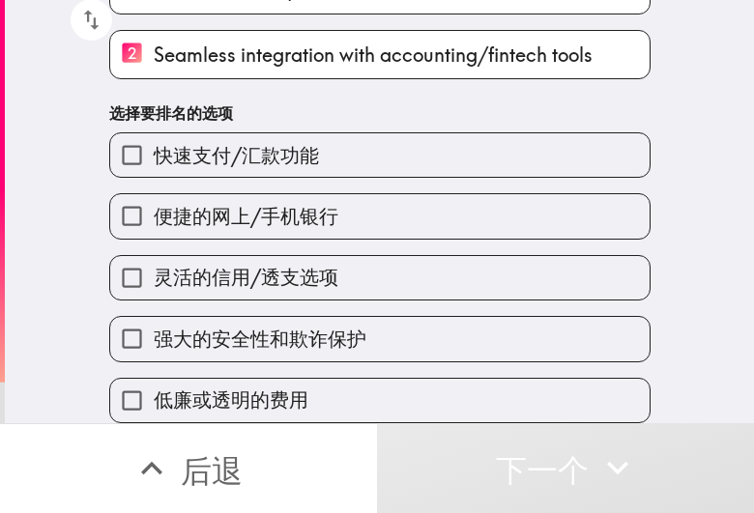
click at [348, 317] on label "强大的安全性和欺诈保护" at bounding box center [379, 338] width 539 height 43
click at [154, 317] on input "强大的安全性和欺诈保护" at bounding box center [131, 338] width 43 height 43
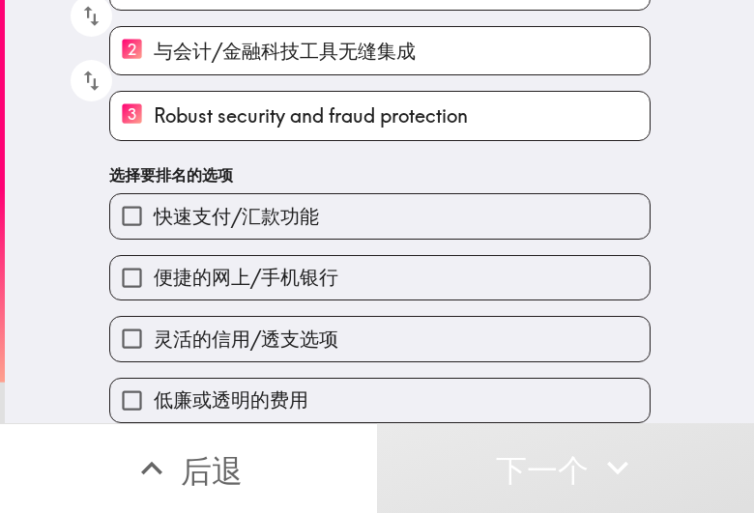
click at [330, 317] on label "灵活的信用/透支选项" at bounding box center [379, 338] width 539 height 43
click at [154, 317] on input "灵活的信用/透支选项" at bounding box center [131, 338] width 43 height 43
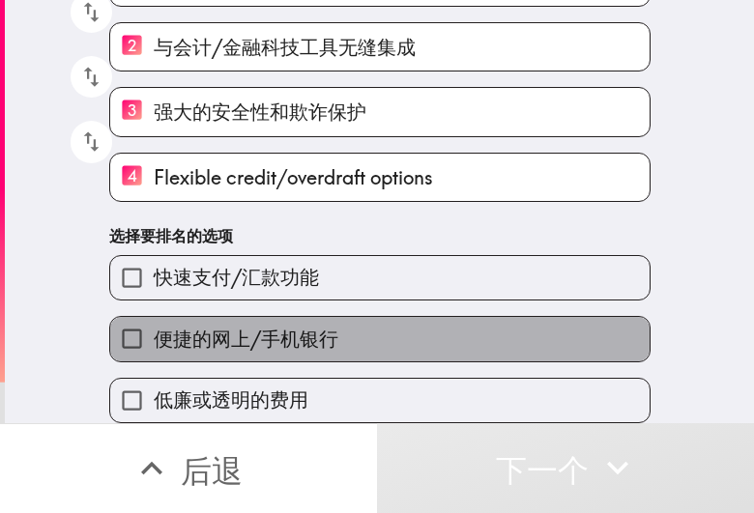
click at [326, 330] on label "便捷的网上/手机银行" at bounding box center [379, 338] width 539 height 43
click at [154, 330] on input "便捷的网上/手机银行" at bounding box center [131, 338] width 43 height 43
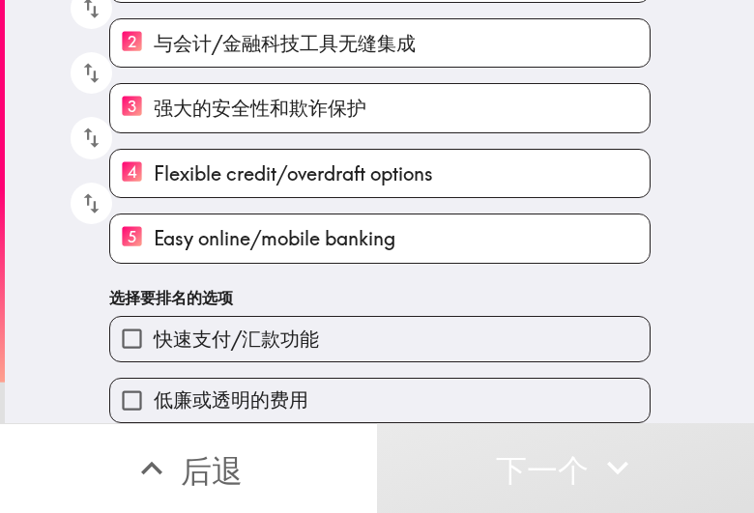
drag, startPoint x: 333, startPoint y: 355, endPoint x: 336, endPoint y: 369, distance: 14.8
click at [333, 362] on div "低廉或透明的费用" at bounding box center [372, 392] width 557 height 61
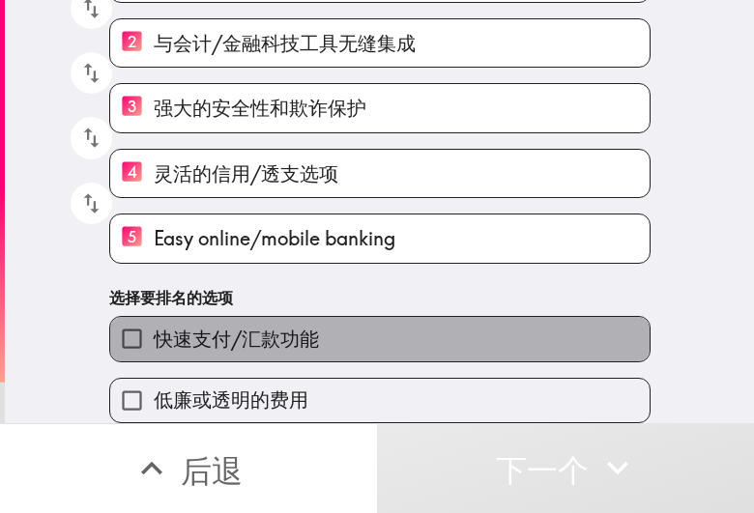
click at [354, 346] on label "快速支付/汇款功能" at bounding box center [379, 338] width 539 height 43
click at [154, 346] on input "快速支付/汇款功能" at bounding box center [131, 338] width 43 height 43
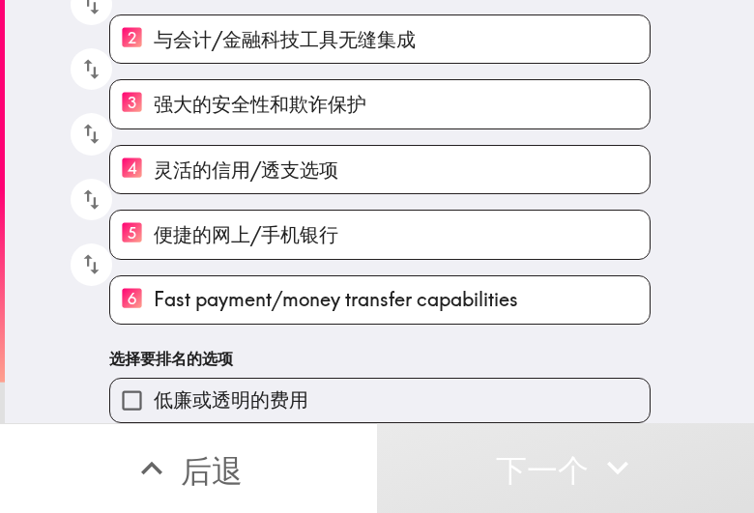
click at [367, 379] on label "低廉或透明的费用" at bounding box center [379, 400] width 539 height 43
click at [154, 379] on input "低廉或透明的费用" at bounding box center [131, 400] width 43 height 43
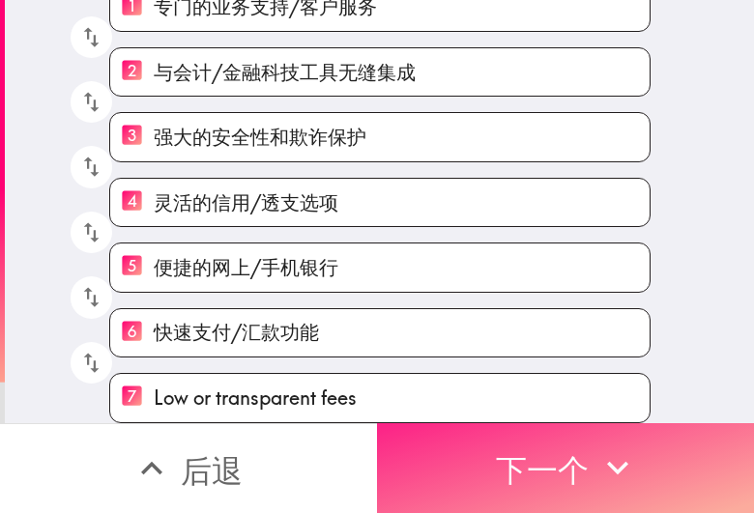
click at [501, 451] on font "下一个" at bounding box center [542, 470] width 93 height 39
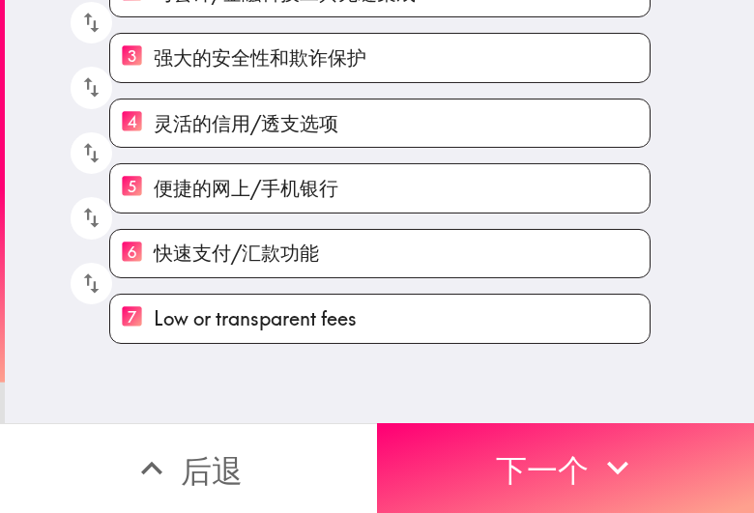
scroll to position [0, 0]
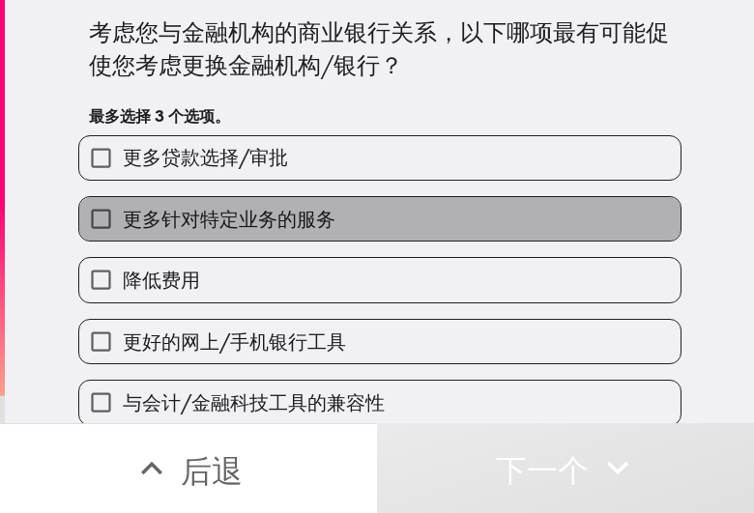
click at [416, 218] on label "更多针对特定业务的服务" at bounding box center [379, 218] width 601 height 43
click at [123, 218] on input "更多针对特定业务的服务" at bounding box center [100, 218] width 43 height 43
checkbox input "true"
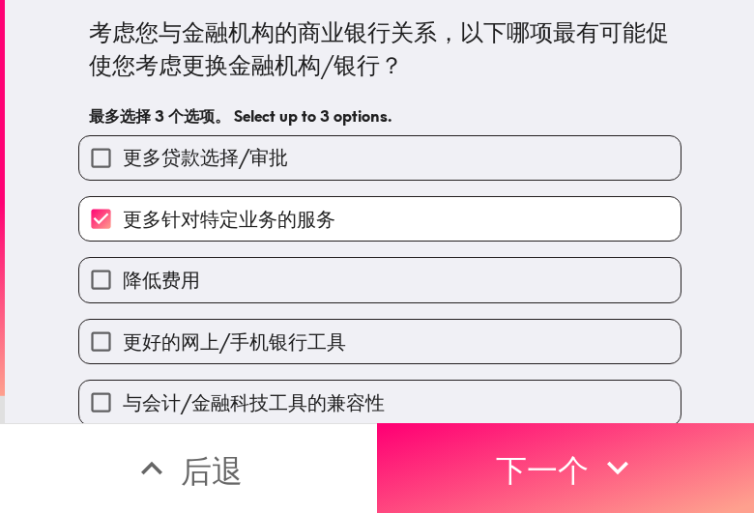
click at [329, 152] on label "更多贷款选择/审批" at bounding box center [379, 157] width 601 height 43
click at [123, 152] on input "更多贷款选择/审批" at bounding box center [100, 157] width 43 height 43
checkbox input "true"
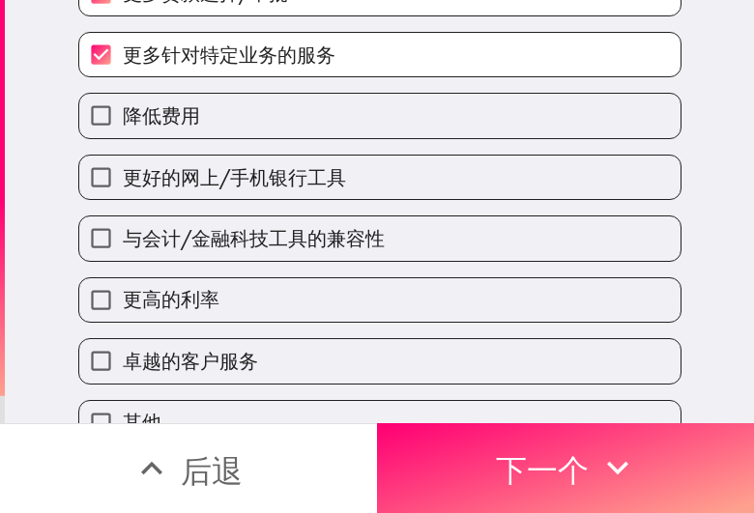
scroll to position [209, 0]
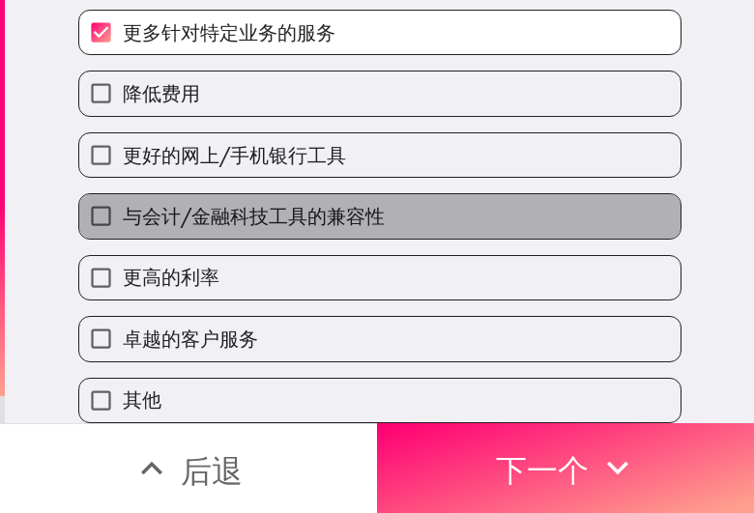
click at [310, 204] on font "与会计/金融科技工具的兼容性" at bounding box center [254, 216] width 262 height 24
click at [123, 194] on input "与会计/金融科技工具的兼容性" at bounding box center [100, 215] width 43 height 43
checkbox input "true"
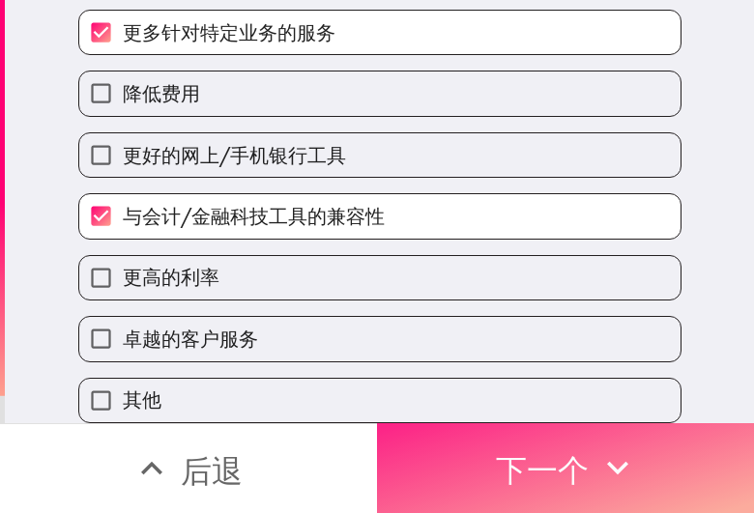
click at [517, 439] on font "下一个" at bounding box center [542, 468] width 93 height 58
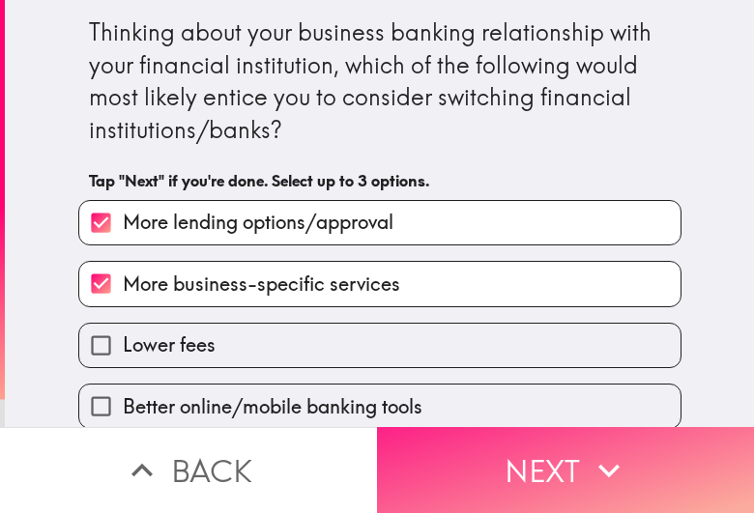
drag, startPoint x: 446, startPoint y: 446, endPoint x: 411, endPoint y: 450, distance: 36.0
click at [446, 446] on button "Next" at bounding box center [565, 470] width 377 height 86
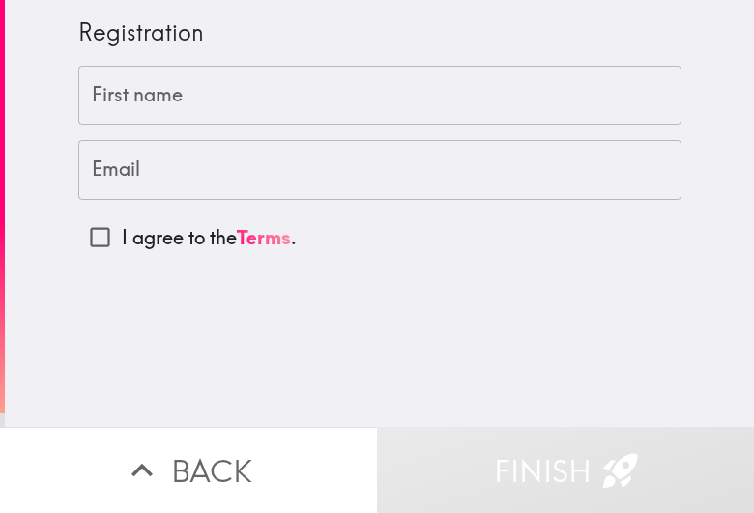
click at [142, 101] on input "First name" at bounding box center [379, 96] width 603 height 60
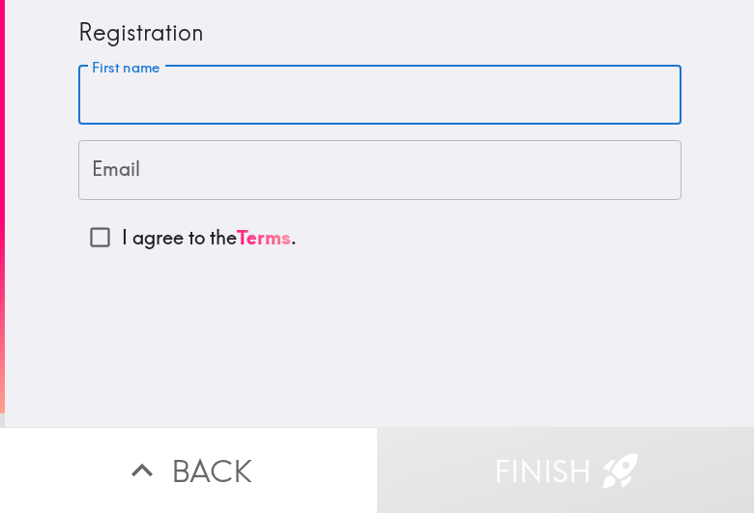
paste input "Grace"
type input "Grace"
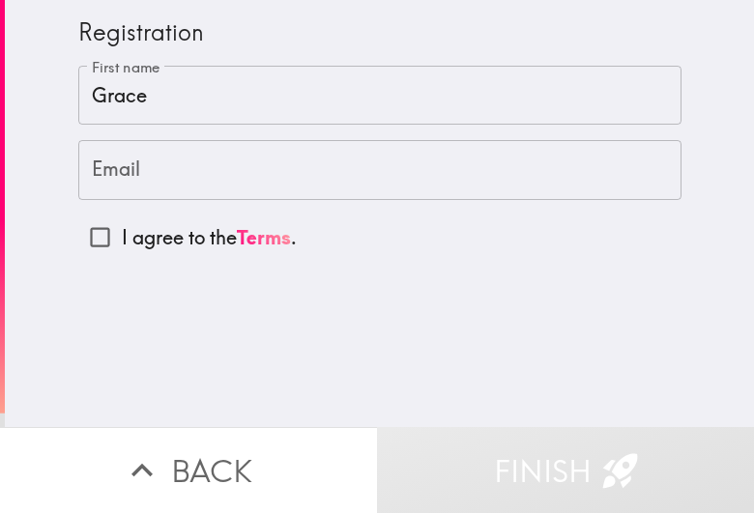
click at [161, 162] on input "Email" at bounding box center [379, 170] width 603 height 60
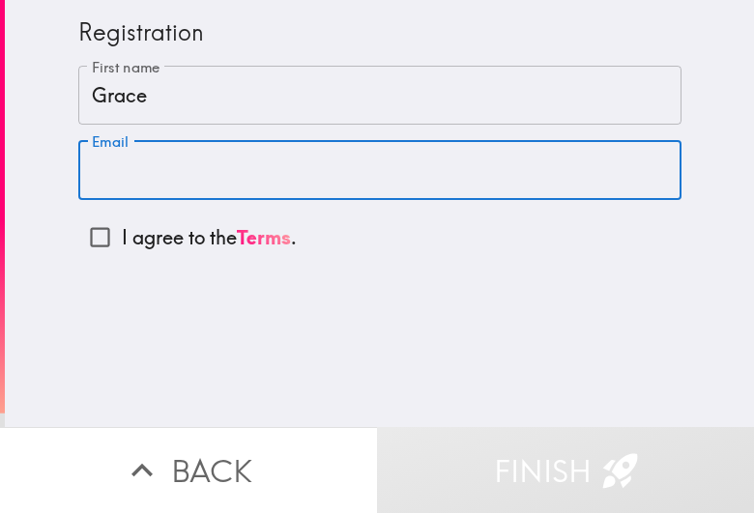
paste input "gracecollillooo@gmail.com"
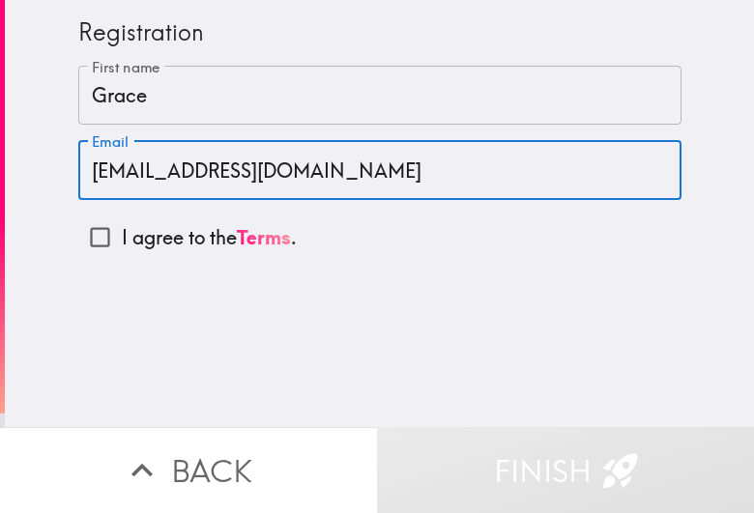
type input "gracecollillooo@gmail.com"
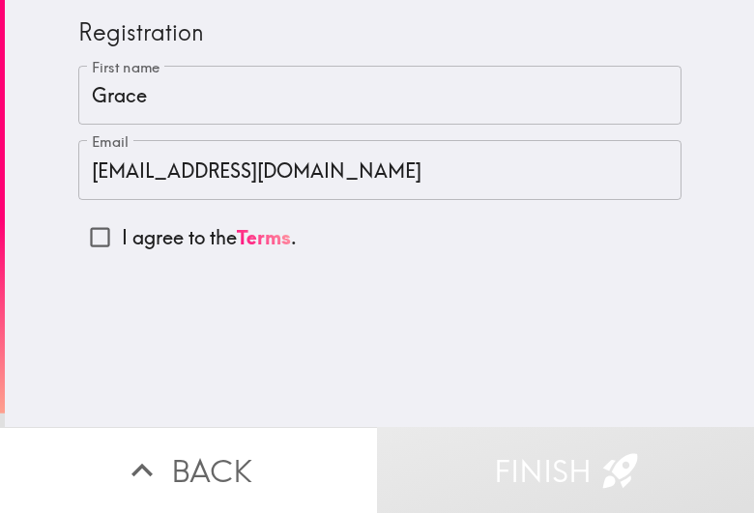
drag, startPoint x: 145, startPoint y: 227, endPoint x: 119, endPoint y: 251, distance: 35.6
click at [145, 228] on p "I agree to the Terms ." at bounding box center [209, 237] width 175 height 27
click at [122, 228] on input "I agree to the Terms ." at bounding box center [99, 236] width 43 height 43
checkbox input "true"
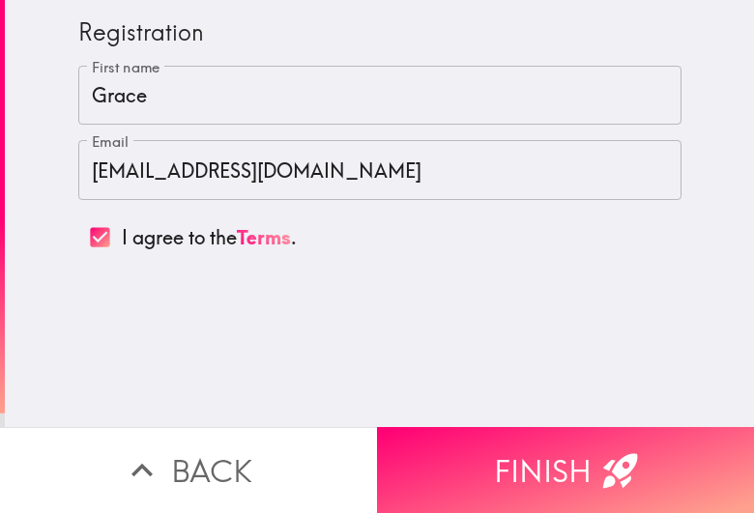
click at [217, 312] on div "Registration First name Grace First name Email gracecollillooo@gmail.com Email …" at bounding box center [379, 213] width 749 height 427
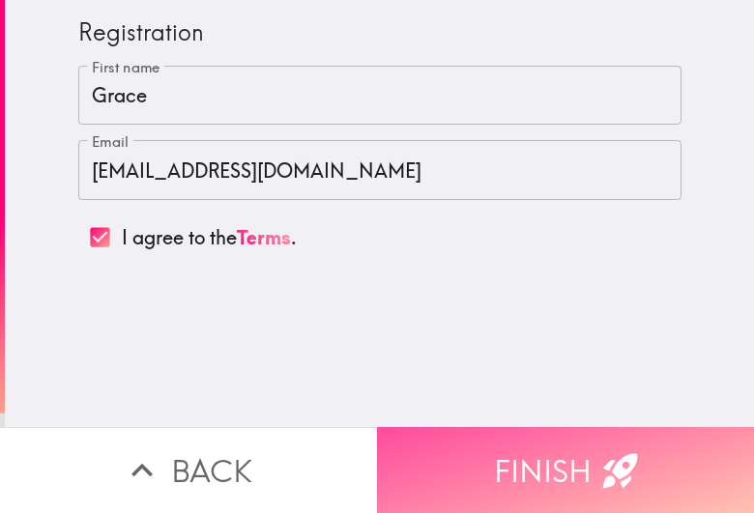
drag, startPoint x: 546, startPoint y: 450, endPoint x: 334, endPoint y: 414, distance: 214.8
click at [546, 450] on button "Finish" at bounding box center [565, 470] width 377 height 86
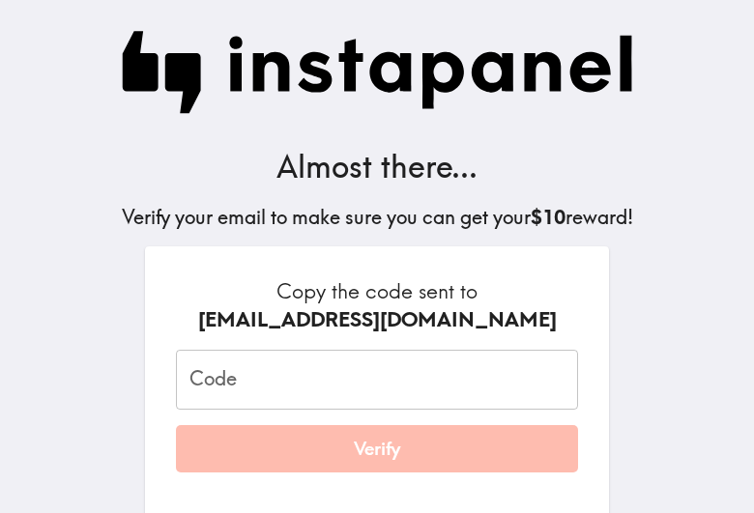
click at [392, 374] on input "Code" at bounding box center [377, 380] width 402 height 60
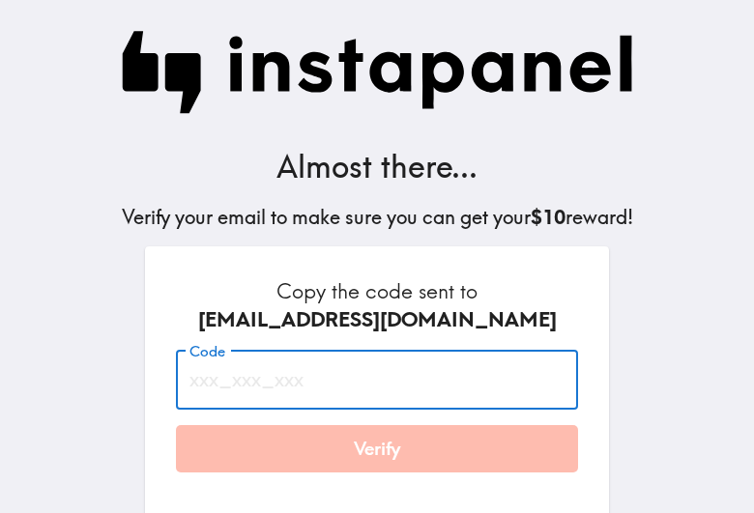
paste input "FME_Lif_7pf"
type input "FME_Lif_7pf"
click at [409, 447] on button "Verify" at bounding box center [377, 449] width 402 height 48
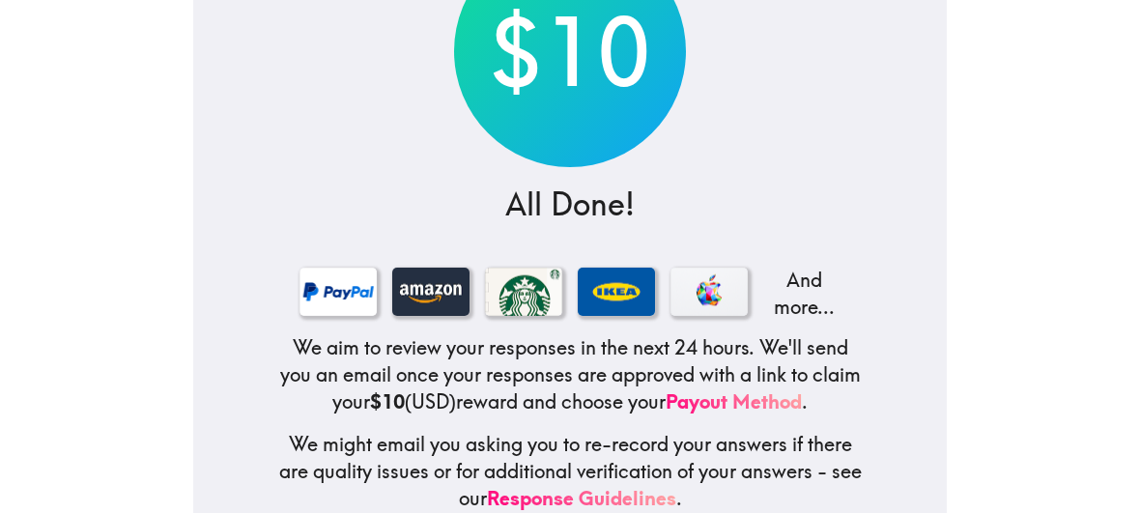
scroll to position [235, 0]
